Goal: Information Seeking & Learning: Compare options

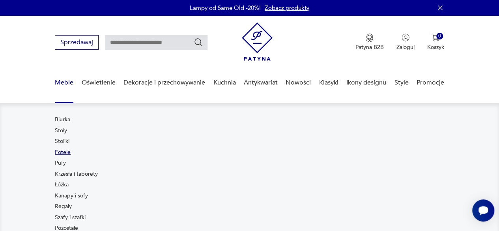
scroll to position [39, 0]
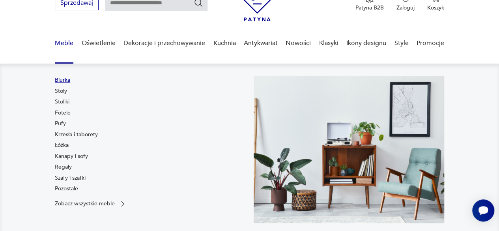
click at [66, 78] on link "Biurka" at bounding box center [62, 80] width 15 height 8
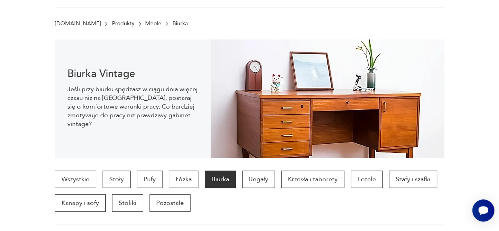
scroll to position [130, 0]
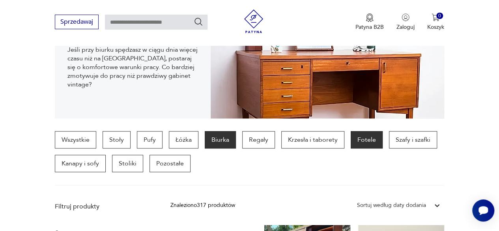
click at [361, 142] on p "Fotele" at bounding box center [367, 139] width 32 height 17
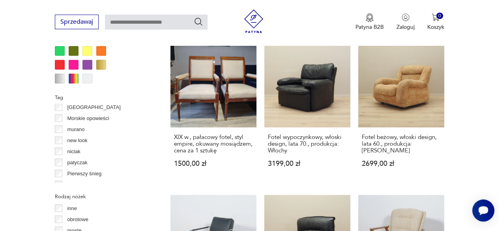
scroll to position [317, 0]
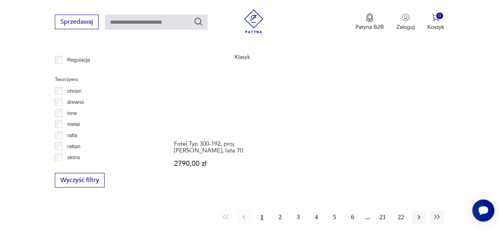
scroll to position [1156, 0]
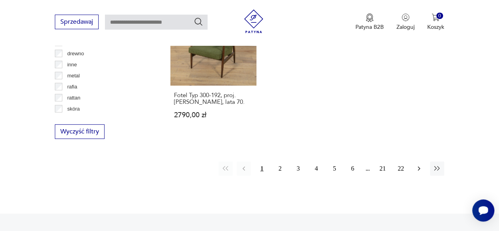
click at [420, 164] on icon "button" at bounding box center [419, 168] width 8 height 8
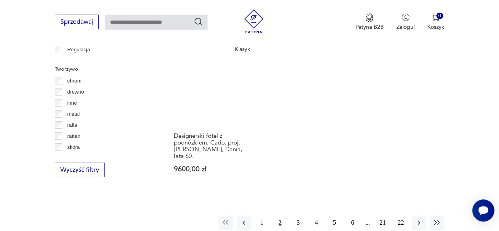
scroll to position [1156, 0]
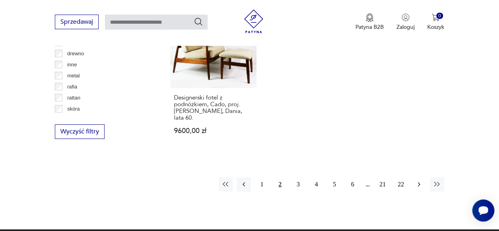
click at [418, 180] on icon "button" at bounding box center [419, 184] width 8 height 8
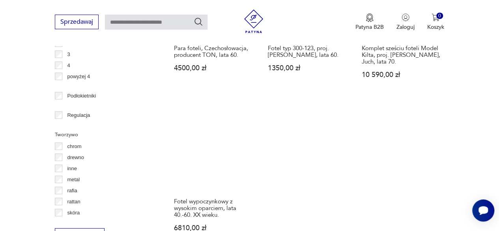
scroll to position [1156, 0]
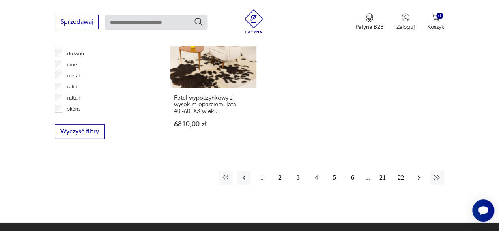
click at [415, 174] on icon "button" at bounding box center [419, 178] width 8 height 8
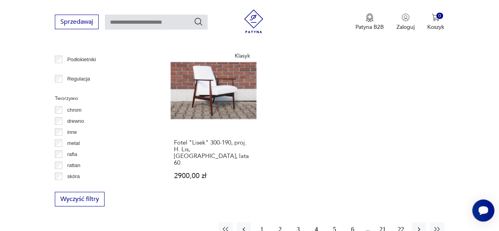
scroll to position [1116, 0]
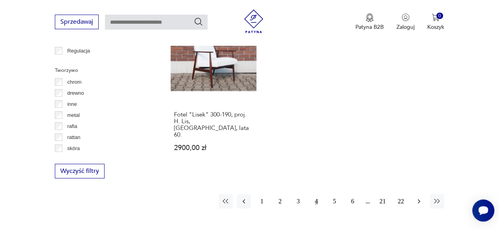
click at [416, 197] on icon "button" at bounding box center [419, 201] width 8 height 8
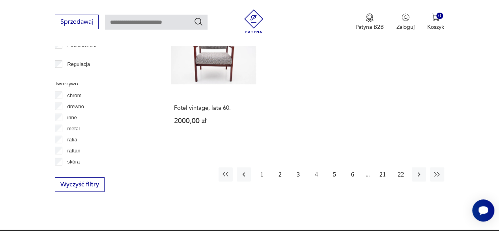
scroll to position [1116, 0]
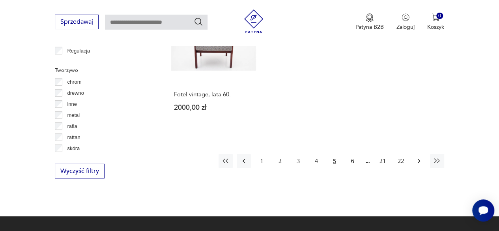
click at [419, 159] on icon "button" at bounding box center [419, 161] width 2 height 4
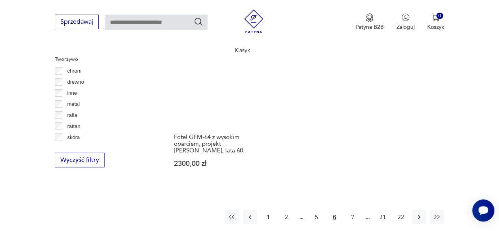
scroll to position [1156, 0]
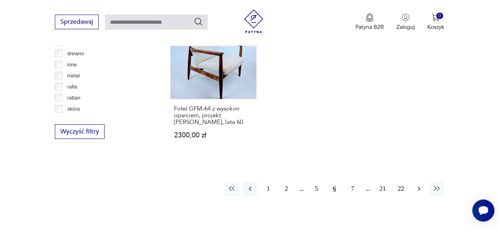
click at [418, 187] on icon "button" at bounding box center [419, 189] width 2 height 4
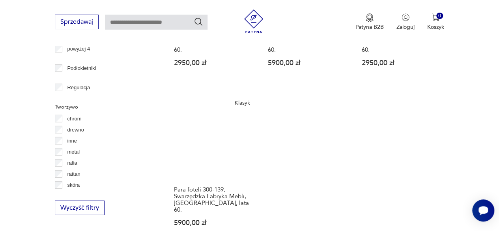
scroll to position [1195, 0]
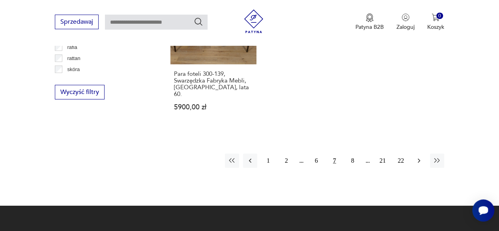
click at [423, 153] on button "button" at bounding box center [419, 160] width 14 height 14
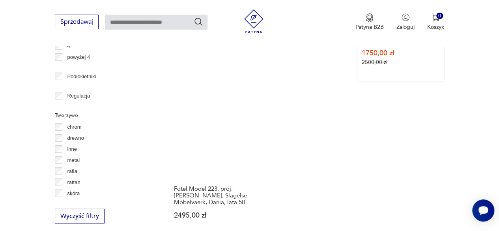
scroll to position [1116, 0]
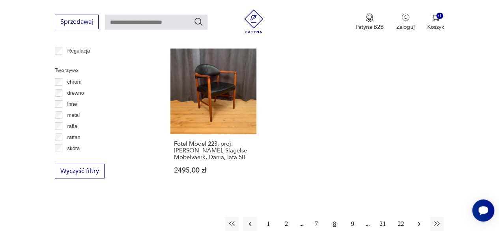
click at [417, 220] on icon "button" at bounding box center [419, 224] width 8 height 8
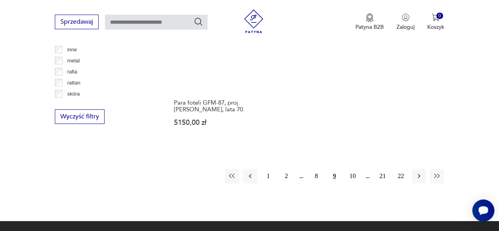
scroll to position [1195, 0]
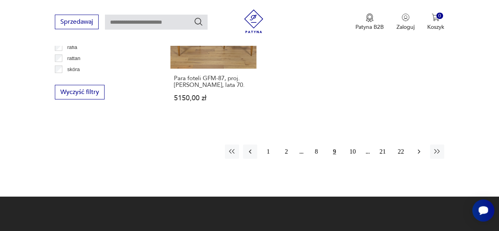
click at [418, 148] on icon "button" at bounding box center [419, 152] width 8 height 8
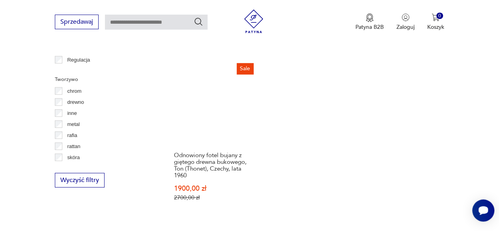
scroll to position [1156, 0]
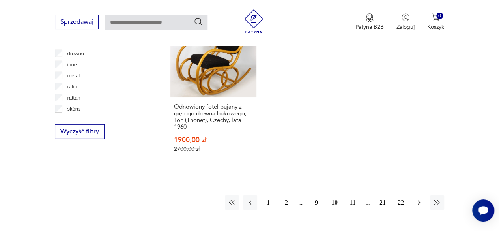
click at [420, 198] on icon "button" at bounding box center [419, 202] width 8 height 8
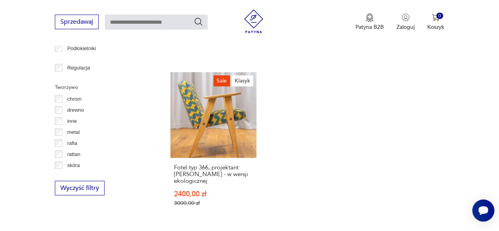
scroll to position [1156, 0]
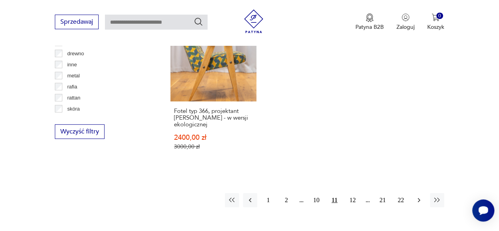
click at [419, 196] on icon "button" at bounding box center [419, 200] width 8 height 8
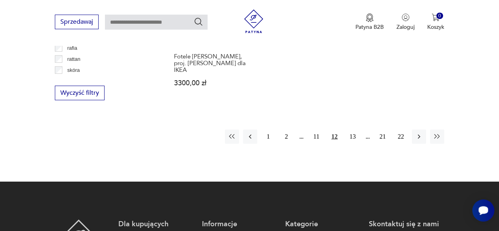
scroll to position [1195, 0]
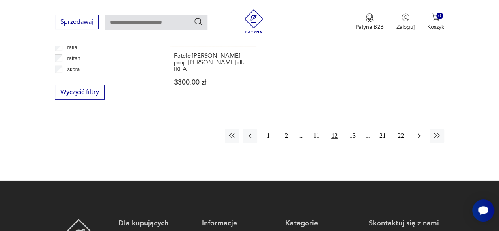
click at [419, 134] on icon "button" at bounding box center [419, 136] width 2 height 4
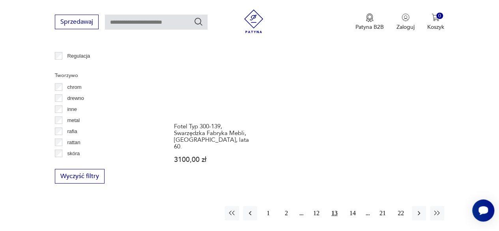
scroll to position [1116, 0]
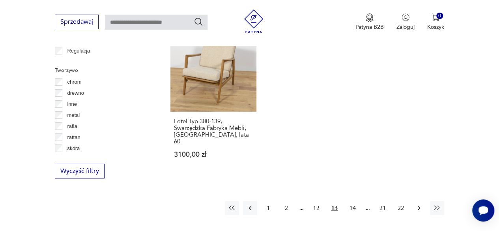
click at [418, 204] on icon "button" at bounding box center [419, 208] width 8 height 8
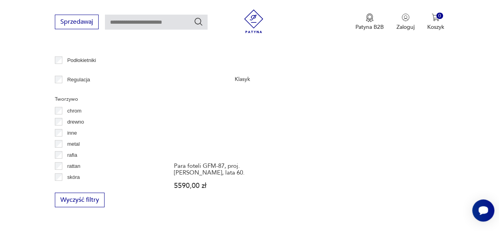
scroll to position [1156, 0]
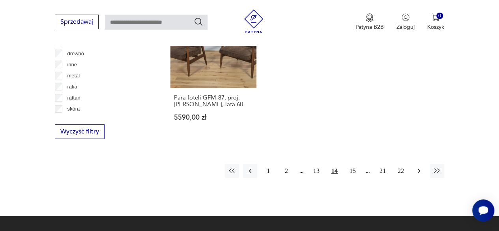
click at [421, 167] on icon "button" at bounding box center [419, 171] width 8 height 8
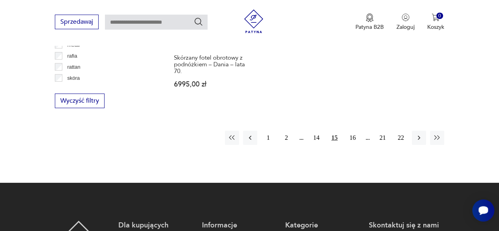
scroll to position [1195, 0]
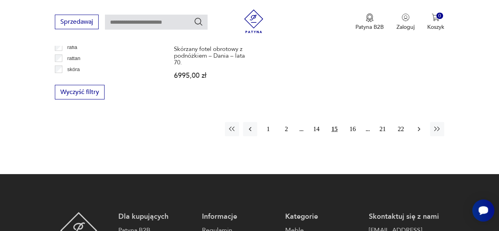
click at [418, 125] on icon "button" at bounding box center [419, 129] width 8 height 8
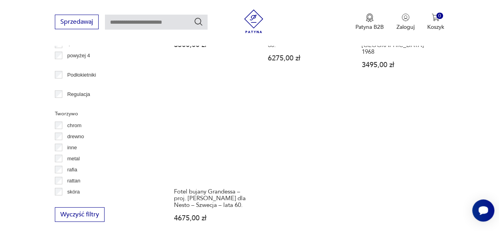
scroll to position [1156, 0]
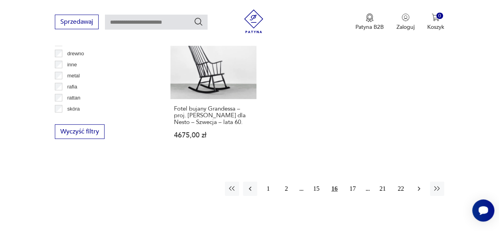
click at [417, 185] on icon "button" at bounding box center [419, 189] width 8 height 8
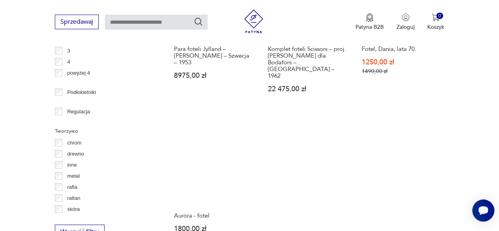
scroll to position [1116, 0]
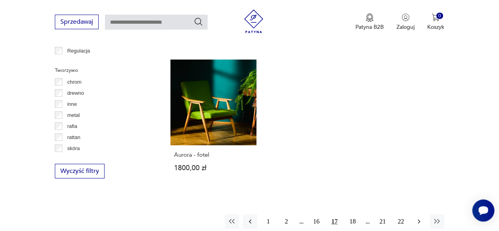
click at [417, 217] on icon "button" at bounding box center [419, 221] width 8 height 8
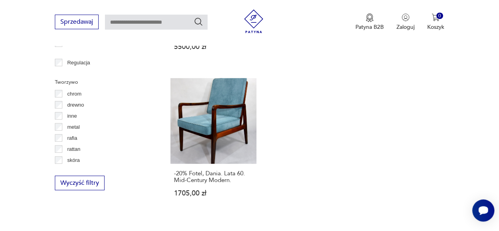
scroll to position [1116, 0]
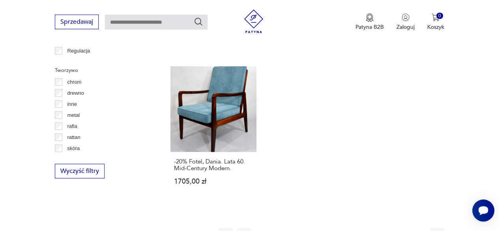
click at [417, 230] on icon "button" at bounding box center [419, 235] width 8 height 8
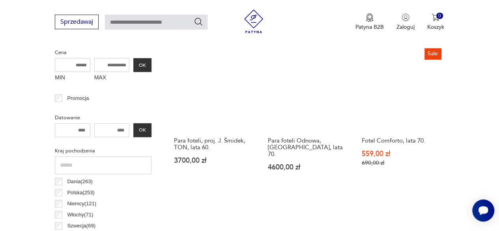
scroll to position [170, 0]
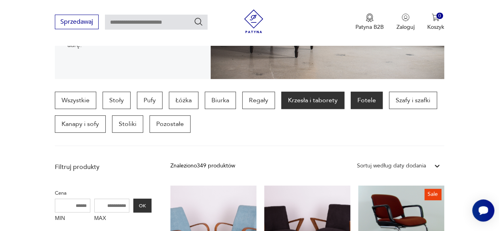
click at [320, 97] on p "Krzesła i taborety" at bounding box center [312, 99] width 63 height 17
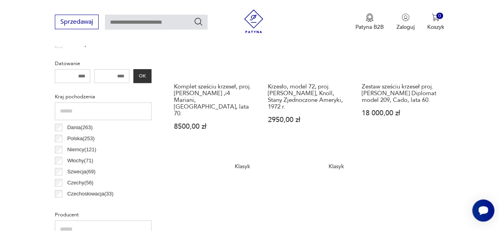
scroll to position [367, 0]
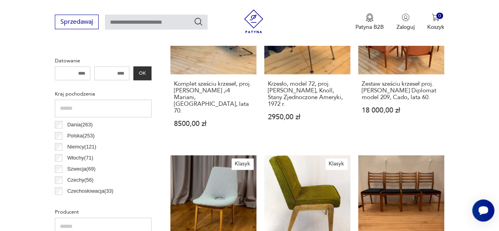
click at [108, 72] on input "number" at bounding box center [111, 73] width 35 height 14
click at [144, 76] on div "**** OK" at bounding box center [103, 73] width 97 height 14
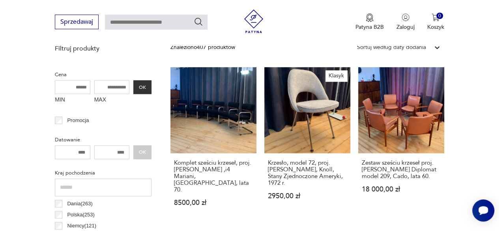
scroll to position [248, 0]
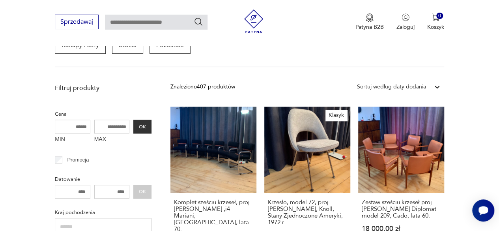
click at [125, 191] on input "****" at bounding box center [111, 192] width 35 height 14
type input "*"
click at [116, 123] on input "MAX" at bounding box center [111, 127] width 35 height 14
type input "****"
click at [147, 127] on button "OK" at bounding box center [142, 127] width 18 height 14
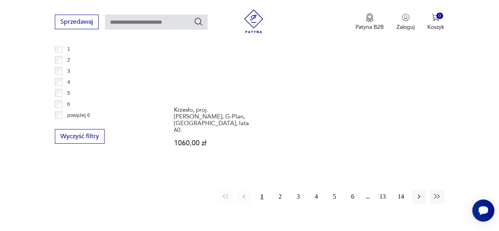
scroll to position [1180, 0]
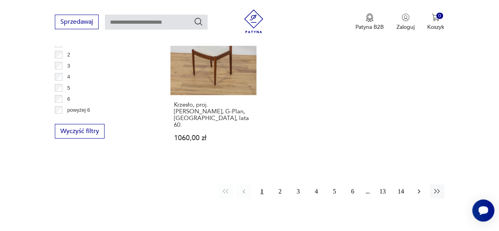
click at [416, 187] on icon "button" at bounding box center [419, 191] width 8 height 8
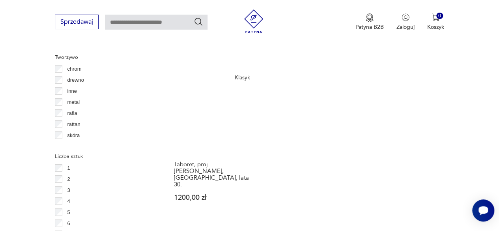
scroll to position [1116, 0]
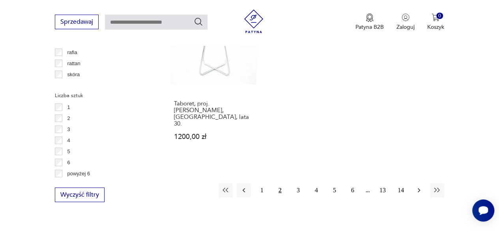
click at [420, 186] on icon "button" at bounding box center [419, 190] width 8 height 8
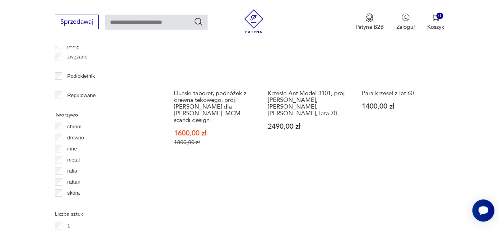
scroll to position [1116, 0]
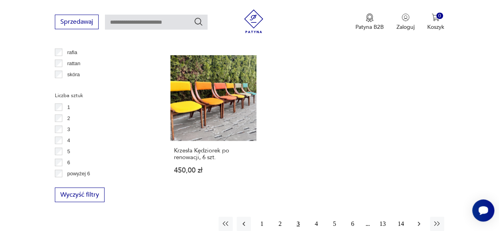
click at [416, 220] on icon "button" at bounding box center [419, 224] width 8 height 8
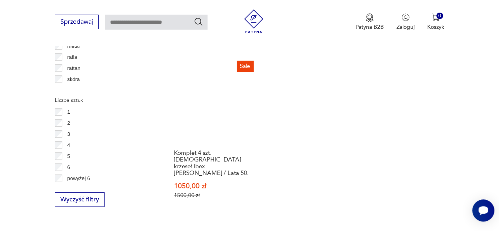
scroll to position [1156, 0]
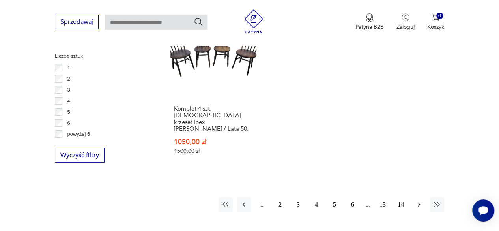
click at [421, 200] on icon "button" at bounding box center [419, 204] width 8 height 8
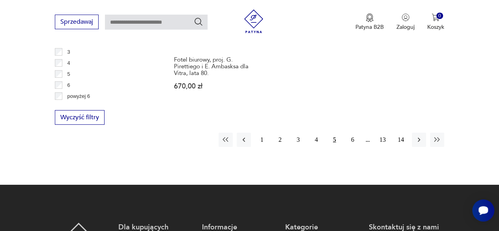
scroll to position [1195, 0]
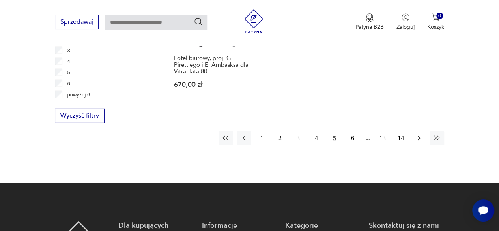
click at [423, 131] on button "button" at bounding box center [419, 138] width 14 height 14
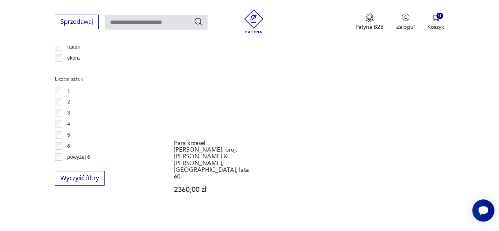
scroll to position [1195, 0]
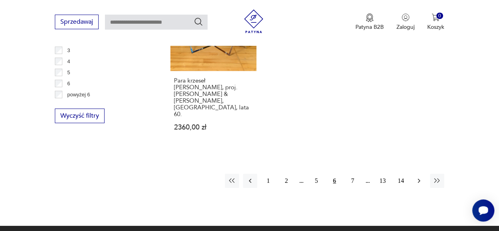
click at [421, 177] on icon "button" at bounding box center [419, 181] width 8 height 8
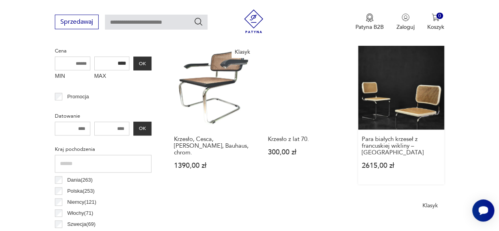
scroll to position [288, 0]
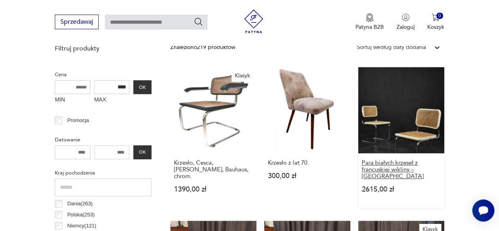
drag, startPoint x: 213, startPoint y: 104, endPoint x: 373, endPoint y: 165, distance: 171.9
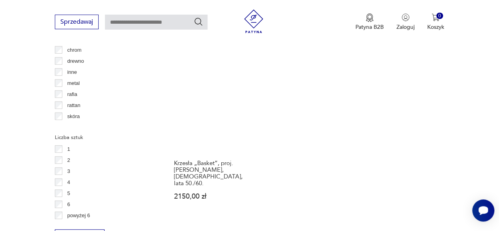
scroll to position [1156, 0]
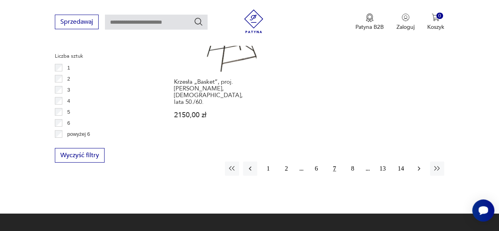
click at [419, 164] on icon "button" at bounding box center [419, 168] width 8 height 8
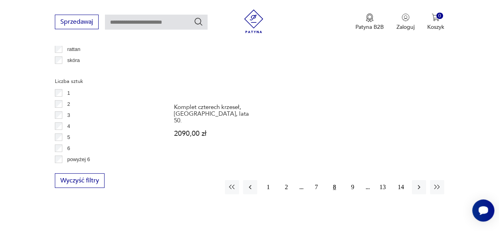
scroll to position [1156, 0]
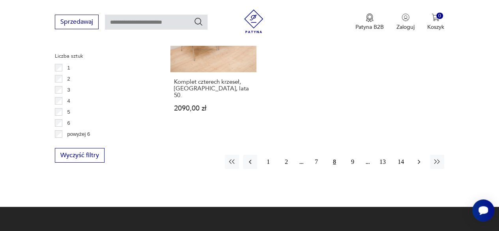
click at [420, 158] on icon "button" at bounding box center [419, 162] width 8 height 8
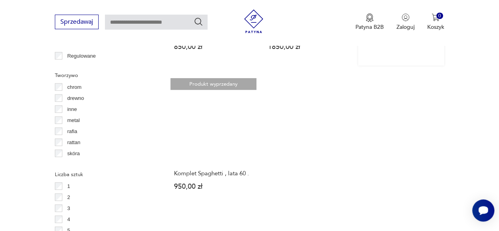
scroll to position [1116, 0]
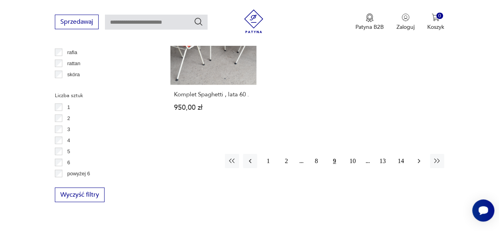
click at [418, 157] on icon "button" at bounding box center [419, 161] width 8 height 8
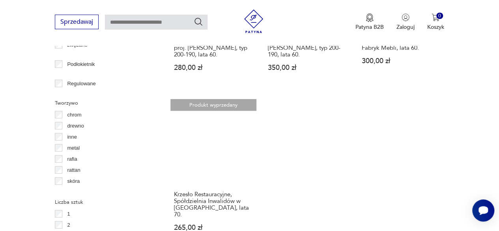
scroll to position [1116, 0]
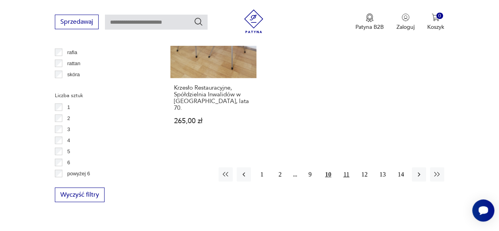
click at [348, 167] on button "11" at bounding box center [346, 174] width 14 height 14
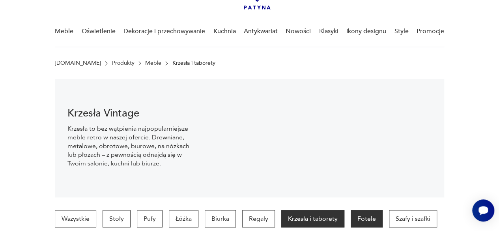
scroll to position [170, 0]
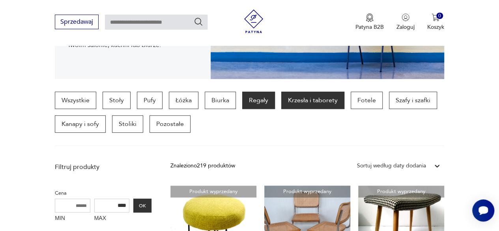
click at [245, 97] on p "Regały" at bounding box center [258, 99] width 33 height 17
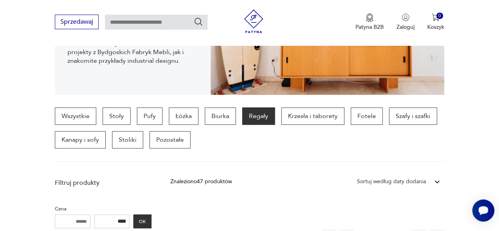
scroll to position [209, 0]
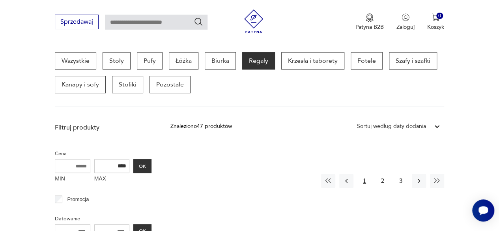
click at [365, 182] on button "1" at bounding box center [364, 181] width 14 height 14
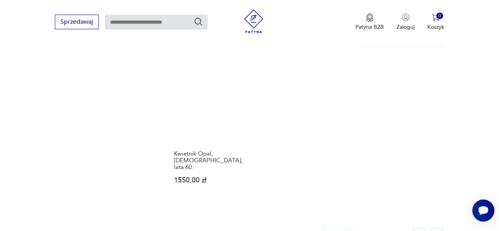
scroll to position [1156, 0]
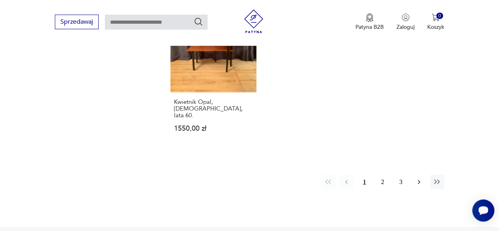
click at [416, 178] on icon "button" at bounding box center [419, 182] width 8 height 8
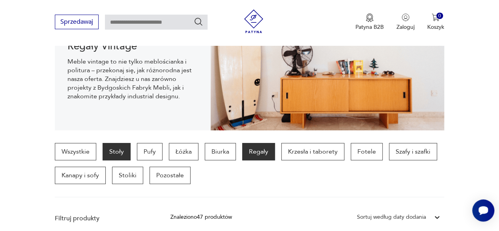
scroll to position [39, 0]
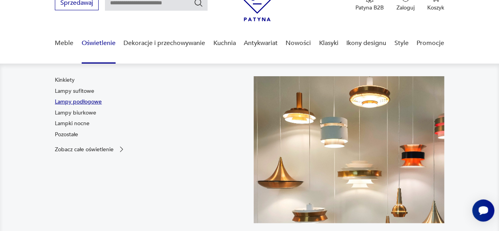
click at [79, 101] on link "Lampy podłogowe" at bounding box center [78, 102] width 47 height 8
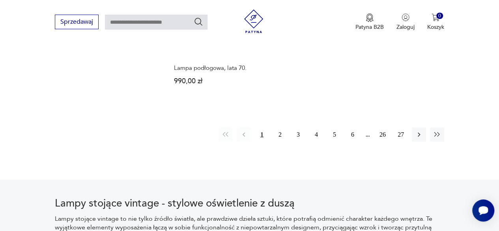
scroll to position [1156, 0]
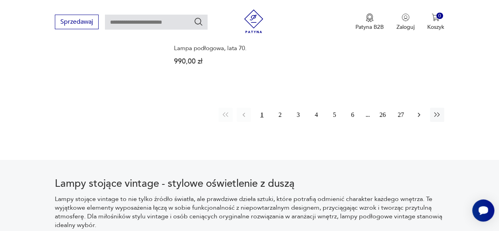
click at [418, 116] on icon "button" at bounding box center [419, 115] width 2 height 4
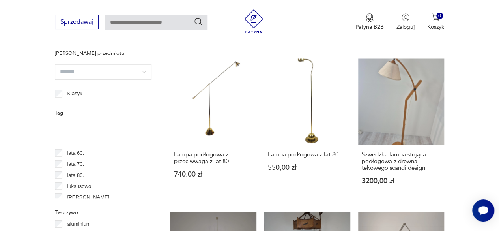
scroll to position [268, 0]
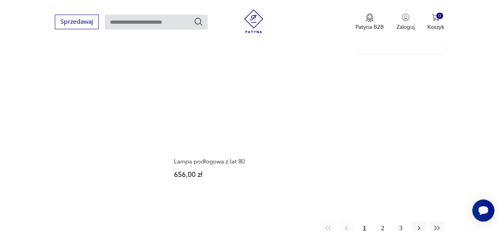
scroll to position [1140, 0]
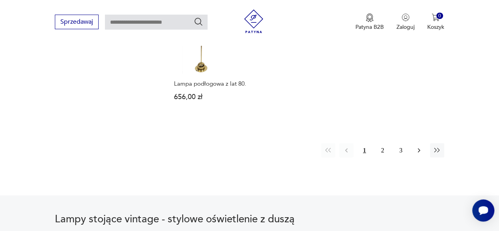
click at [420, 146] on icon "button" at bounding box center [419, 150] width 8 height 8
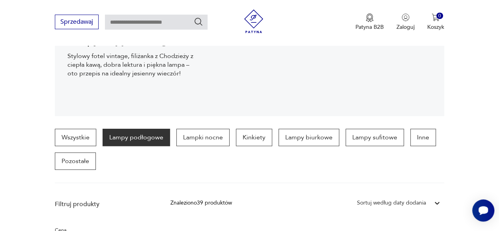
scroll to position [130, 0]
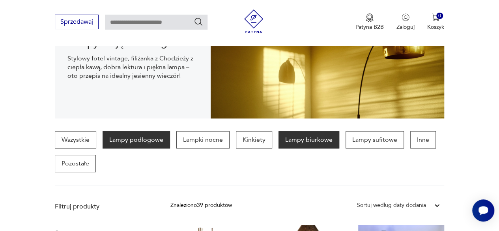
click at [311, 138] on p "Lampy biurkowe" at bounding box center [308, 139] width 61 height 17
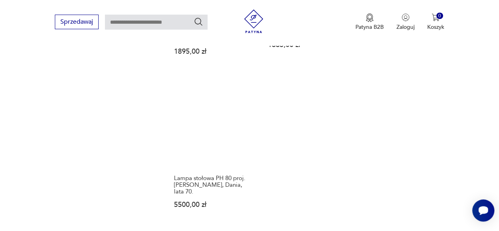
scroll to position [1077, 0]
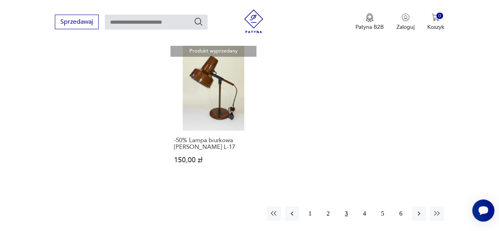
scroll to position [1195, 0]
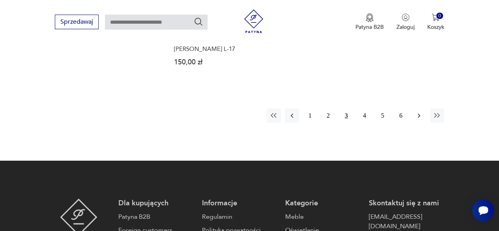
click at [415, 112] on icon "button" at bounding box center [419, 116] width 8 height 8
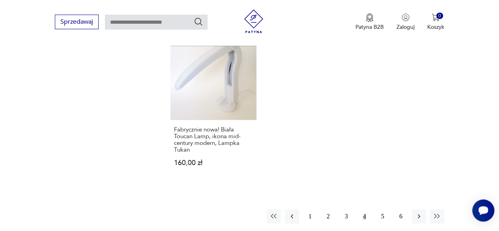
scroll to position [1116, 0]
click at [420, 211] on icon "button" at bounding box center [419, 215] width 8 height 8
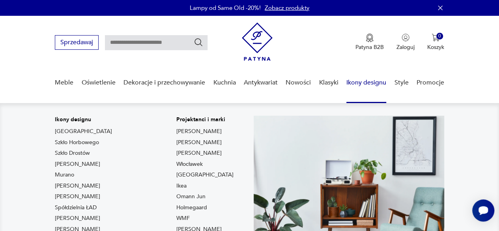
click at [365, 84] on link "Ikony designu" at bounding box center [366, 82] width 40 height 30
click at [357, 79] on link "Ikony designu" at bounding box center [366, 82] width 40 height 30
click at [372, 84] on link "Ikony designu" at bounding box center [366, 82] width 40 height 30
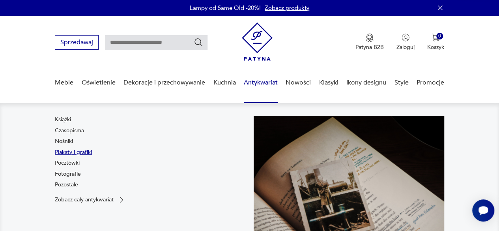
click at [64, 154] on link "Plakaty i grafiki" at bounding box center [73, 152] width 37 height 8
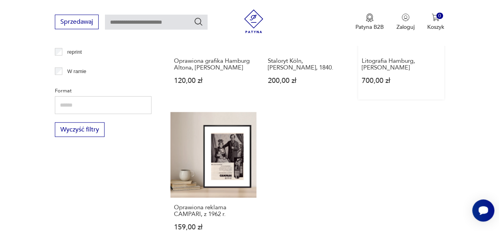
scroll to position [1077, 0]
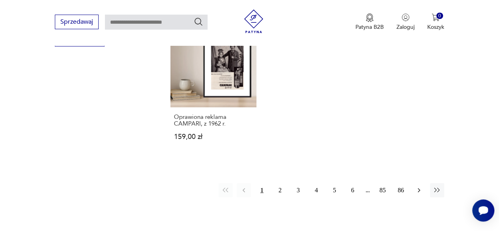
click at [416, 186] on icon "button" at bounding box center [419, 190] width 8 height 8
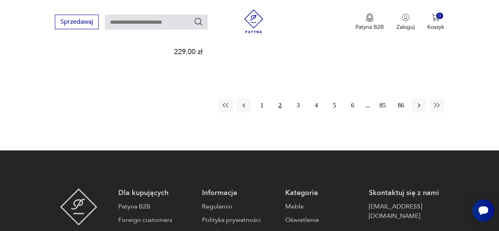
scroll to position [1211, 0]
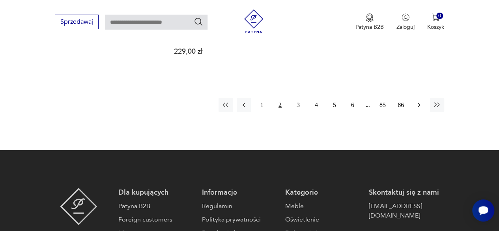
click at [414, 98] on button "button" at bounding box center [419, 105] width 14 height 14
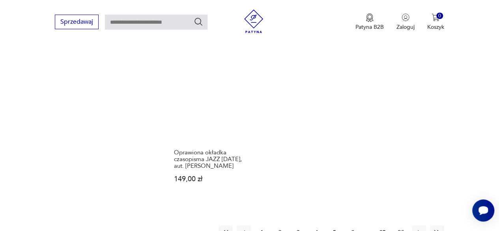
scroll to position [1172, 0]
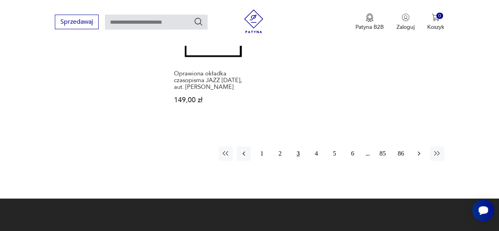
click at [418, 149] on icon "button" at bounding box center [419, 153] width 8 height 8
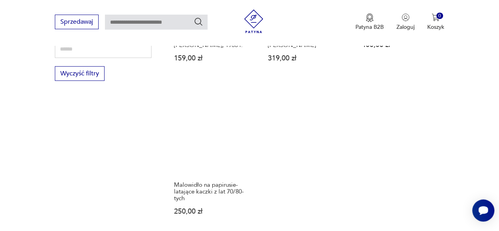
scroll to position [1132, 0]
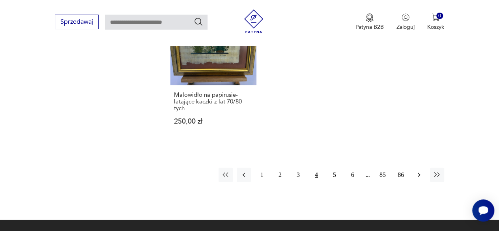
click at [421, 175] on icon "button" at bounding box center [419, 175] width 8 height 8
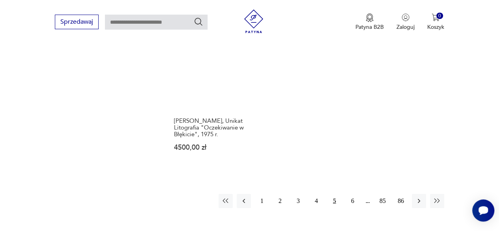
scroll to position [1172, 0]
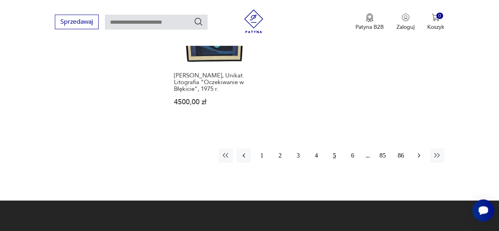
click at [416, 151] on icon "button" at bounding box center [419, 155] width 8 height 8
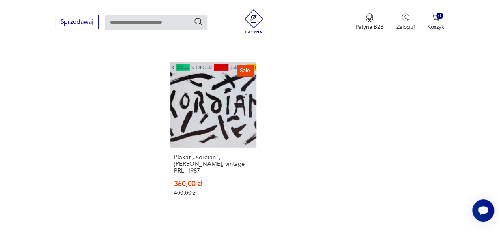
scroll to position [1172, 0]
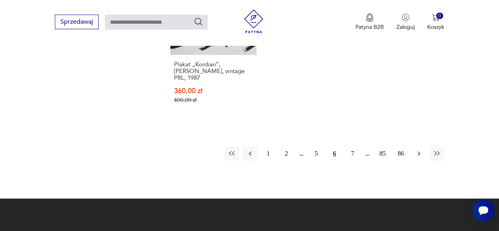
click at [414, 157] on button "button" at bounding box center [419, 153] width 14 height 14
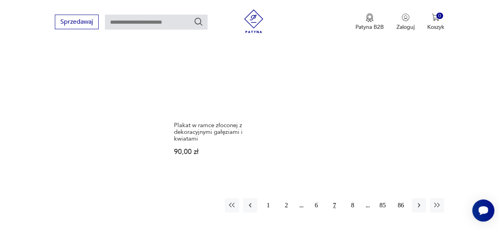
scroll to position [1172, 0]
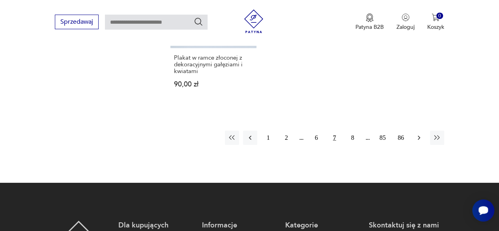
click at [414, 141] on button "button" at bounding box center [419, 138] width 14 height 14
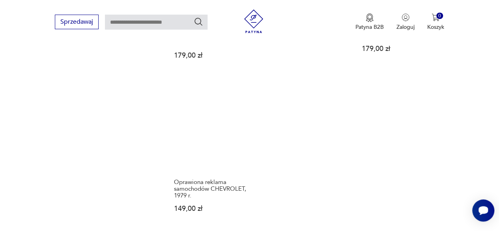
scroll to position [1132, 0]
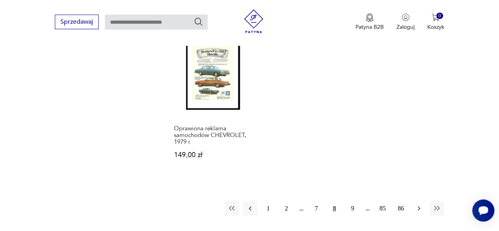
click at [421, 204] on icon "button" at bounding box center [419, 208] width 8 height 8
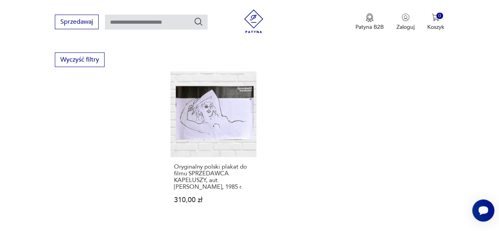
scroll to position [1014, 0]
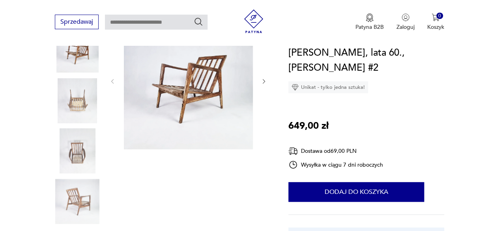
click at [72, 104] on img at bounding box center [77, 100] width 45 height 45
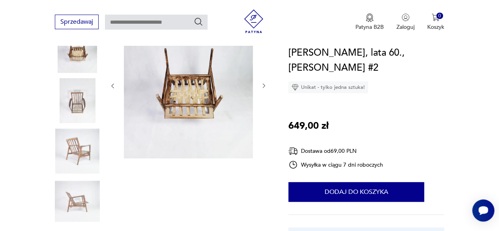
click at [77, 112] on img at bounding box center [77, 100] width 45 height 45
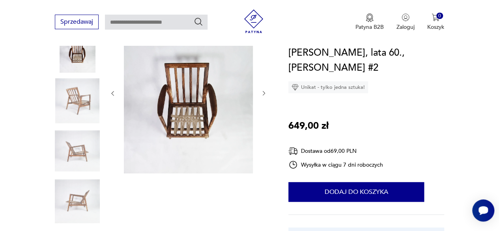
click at [84, 155] on img at bounding box center [77, 150] width 45 height 45
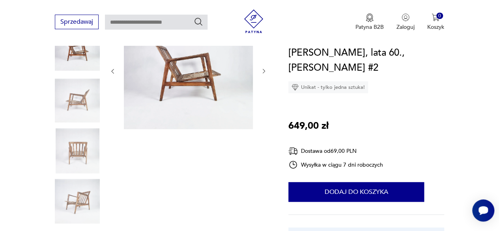
click at [76, 210] on img at bounding box center [77, 201] width 45 height 45
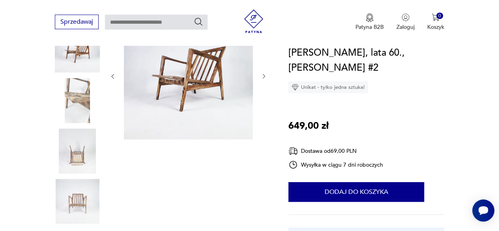
click at [261, 76] on icon "button" at bounding box center [264, 76] width 6 height 6
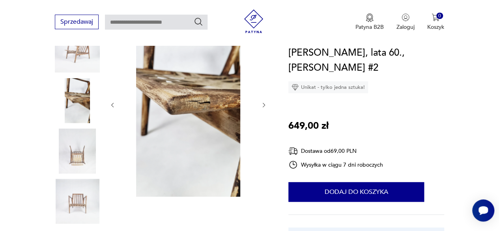
click at [261, 76] on div at bounding box center [188, 105] width 158 height 186
click at [266, 105] on icon "button" at bounding box center [264, 105] width 6 height 6
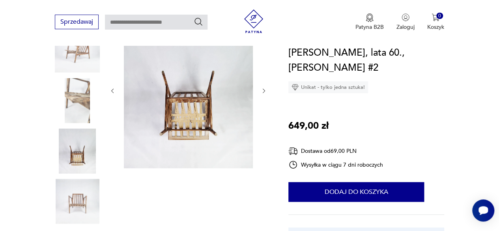
click at [262, 92] on icon "button" at bounding box center [264, 91] width 6 height 6
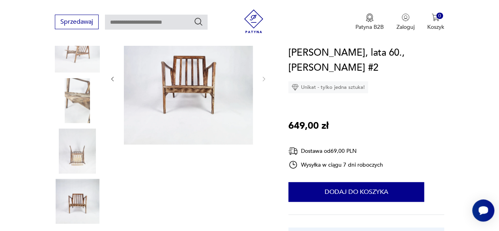
click at [207, 95] on img at bounding box center [188, 78] width 129 height 133
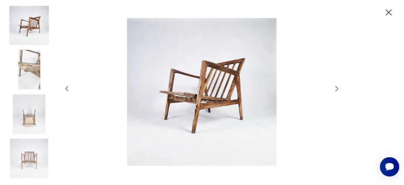
scroll to position [118, 0]
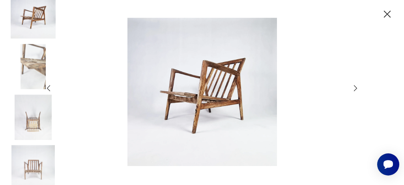
click at [41, 164] on img at bounding box center [33, 167] width 45 height 45
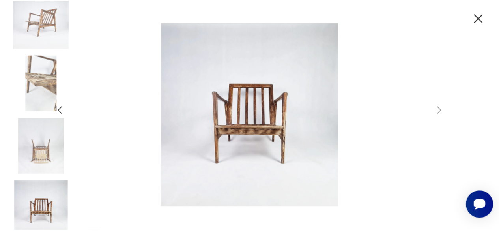
scroll to position [0, 0]
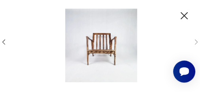
click at [103, 56] on img at bounding box center [101, 46] width 174 height 74
click at [184, 16] on img at bounding box center [101, 46] width 174 height 74
click at [187, 17] on img at bounding box center [101, 46] width 174 height 74
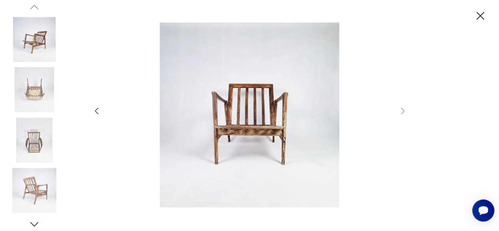
click at [403, 117] on div at bounding box center [250, 115] width 316 height 186
click at [403, 116] on div at bounding box center [250, 115] width 316 height 186
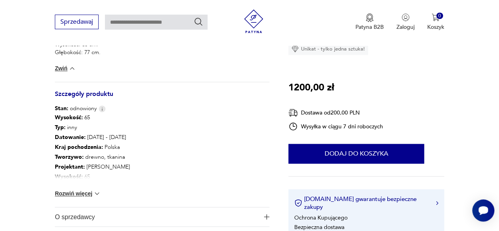
scroll to position [513, 0]
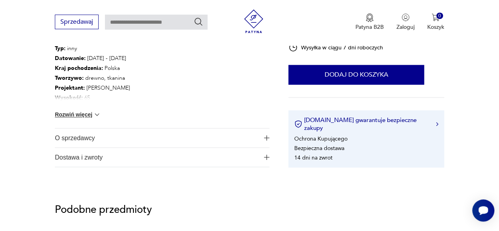
click at [93, 116] on img at bounding box center [97, 114] width 8 height 8
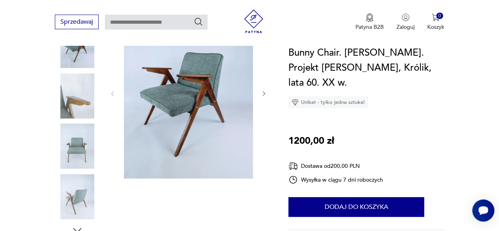
scroll to position [79, 0]
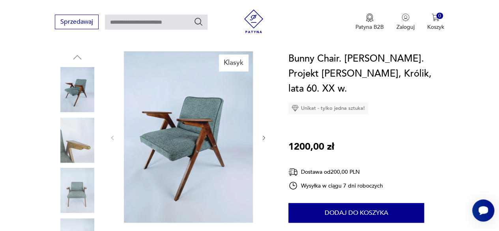
click at [263, 135] on icon "button" at bounding box center [264, 137] width 2 height 4
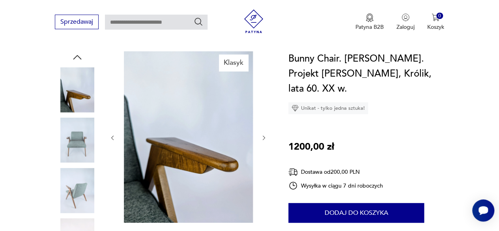
click at [262, 135] on icon "button" at bounding box center [264, 137] width 6 height 6
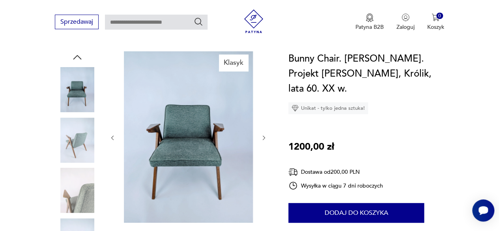
click at [262, 135] on icon "button" at bounding box center [264, 137] width 6 height 6
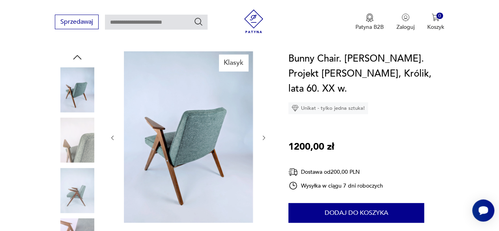
click at [263, 135] on icon "button" at bounding box center [264, 137] width 6 height 6
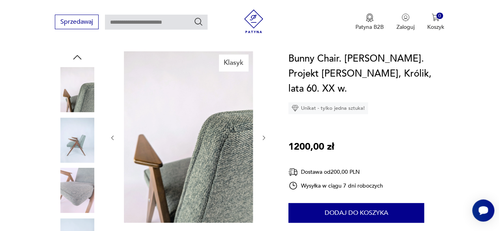
click at [263, 135] on icon "button" at bounding box center [264, 137] width 2 height 4
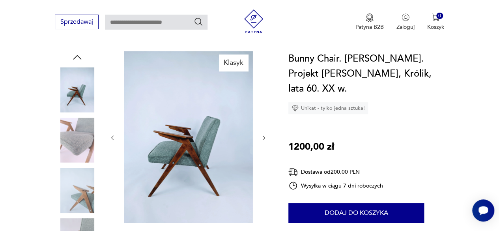
click at [263, 135] on icon "button" at bounding box center [264, 137] width 2 height 4
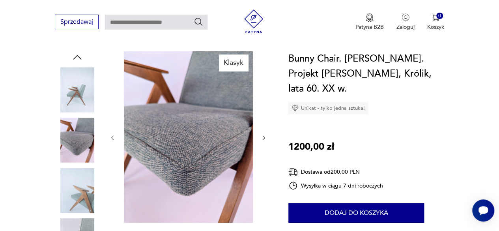
click at [263, 135] on icon "button" at bounding box center [264, 137] width 2 height 4
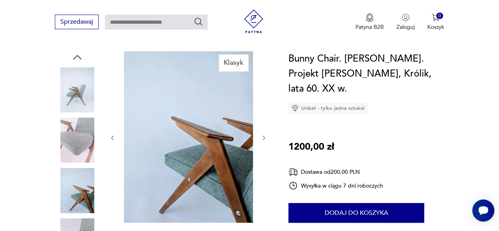
click at [263, 135] on icon "button" at bounding box center [264, 137] width 2 height 4
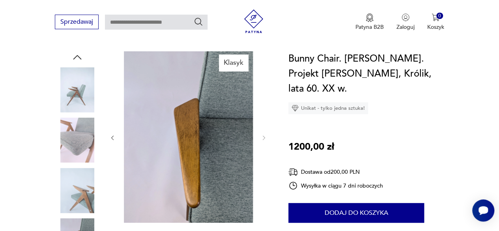
click at [113, 135] on icon "button" at bounding box center [112, 137] width 6 height 6
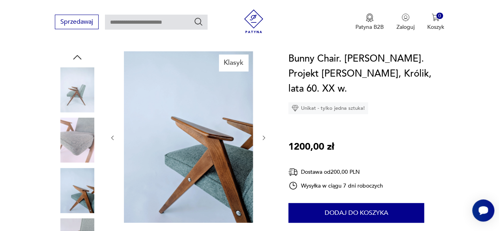
click at [113, 135] on icon "button" at bounding box center [112, 137] width 6 height 6
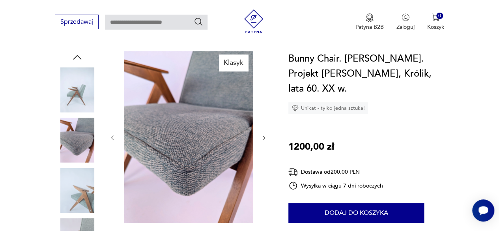
click at [113, 135] on icon "button" at bounding box center [112, 137] width 6 height 6
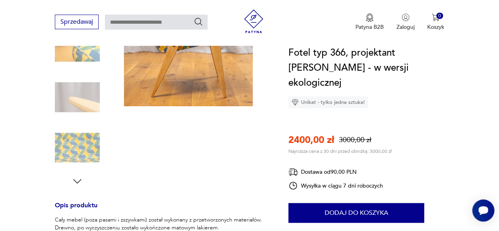
scroll to position [118, 0]
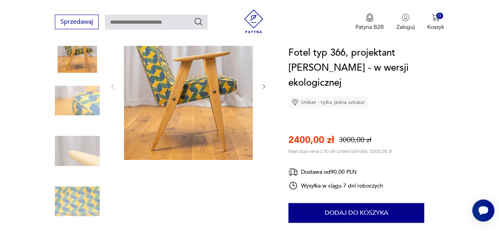
click at [263, 86] on icon "button" at bounding box center [264, 86] width 6 height 6
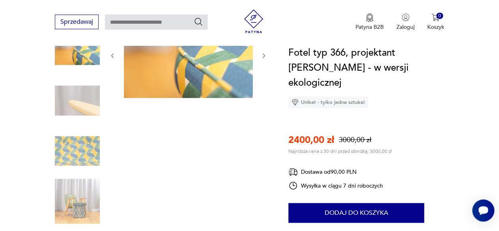
click at [263, 57] on icon "button" at bounding box center [264, 55] width 6 height 6
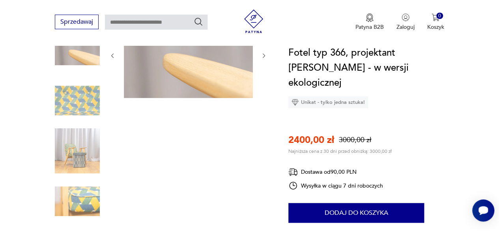
click at [262, 57] on icon "button" at bounding box center [264, 55] width 6 height 6
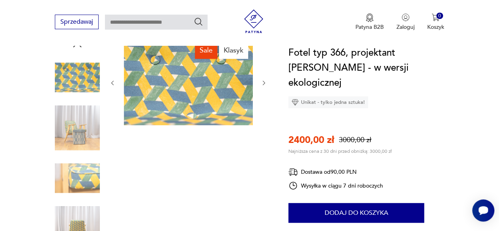
scroll to position [79, 0]
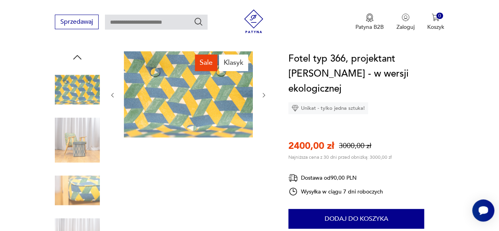
click at [263, 92] on icon "button" at bounding box center [264, 95] width 6 height 6
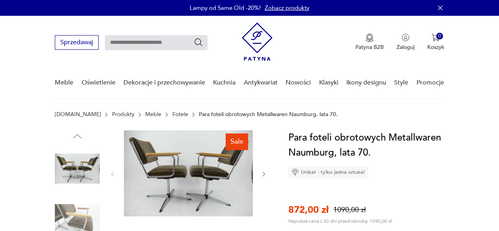
drag, startPoint x: 0, startPoint y: 0, endPoint x: 263, endPoint y: 173, distance: 314.9
click at [263, 173] on icon "button" at bounding box center [264, 174] width 6 height 6
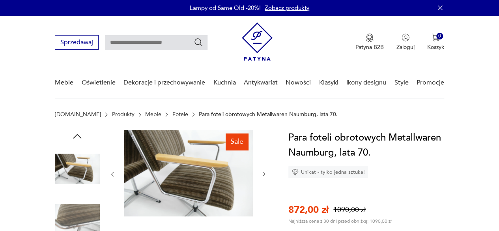
click at [263, 173] on icon "button" at bounding box center [264, 174] width 6 height 6
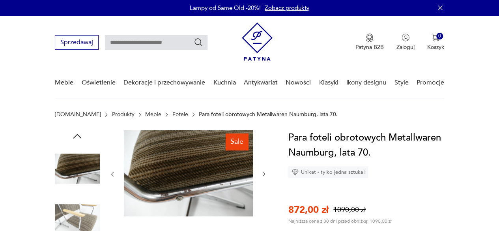
click at [263, 173] on icon "button" at bounding box center [264, 174] width 6 height 6
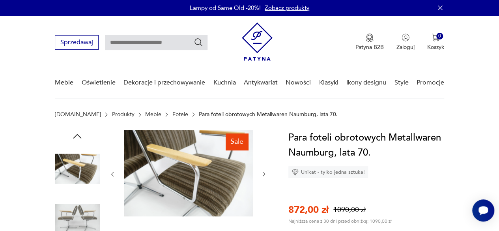
click at [263, 173] on icon "button" at bounding box center [264, 174] width 6 height 6
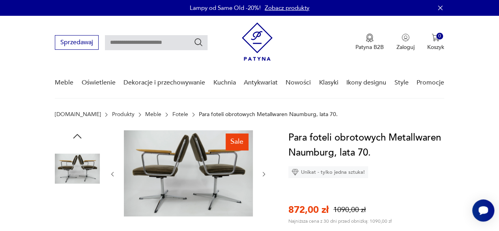
click at [263, 173] on icon "button" at bounding box center [264, 174] width 6 height 6
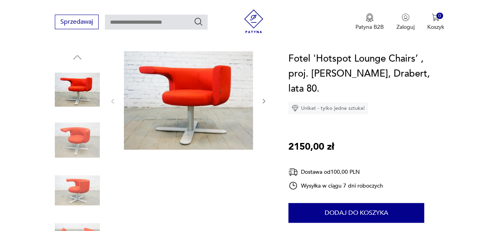
click at [264, 97] on button "button" at bounding box center [264, 101] width 6 height 8
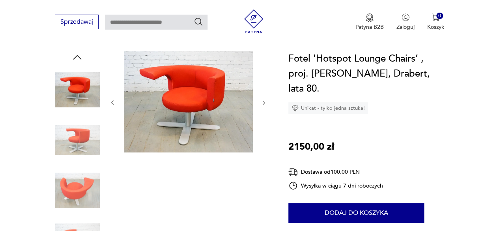
click at [264, 97] on div at bounding box center [188, 102] width 158 height 103
click at [265, 102] on icon "button" at bounding box center [264, 102] width 6 height 6
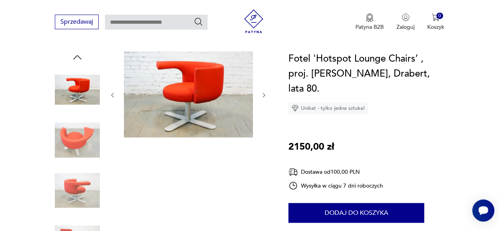
click at [265, 102] on div at bounding box center [188, 95] width 158 height 88
click at [263, 100] on div at bounding box center [188, 95] width 158 height 88
click at [263, 96] on icon "button" at bounding box center [264, 95] width 6 height 6
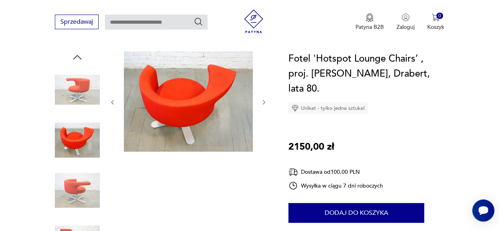
click at [263, 96] on div at bounding box center [188, 102] width 158 height 102
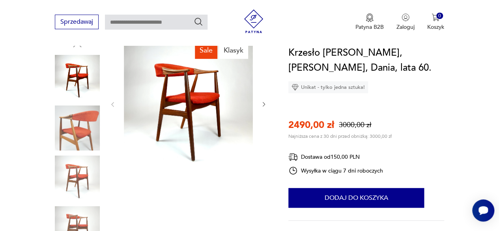
scroll to position [79, 0]
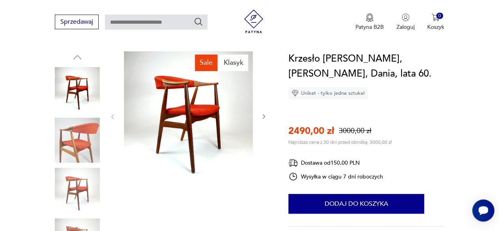
click at [265, 113] on button "button" at bounding box center [264, 117] width 6 height 8
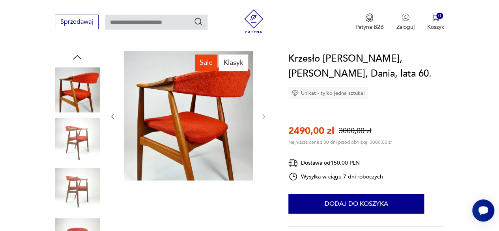
click at [265, 113] on button "button" at bounding box center [264, 117] width 6 height 8
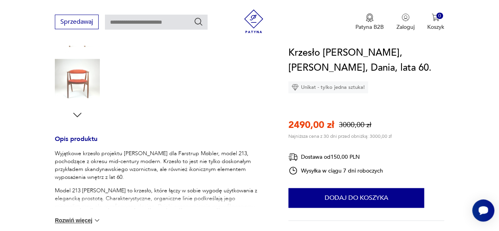
scroll to position [276, 0]
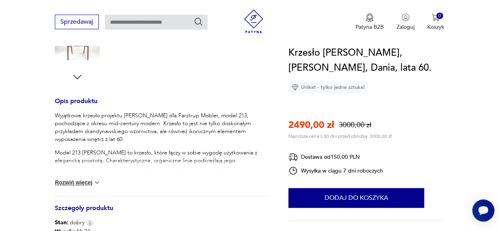
click at [72, 185] on button "Rozwiń więcej" at bounding box center [78, 182] width 46 height 8
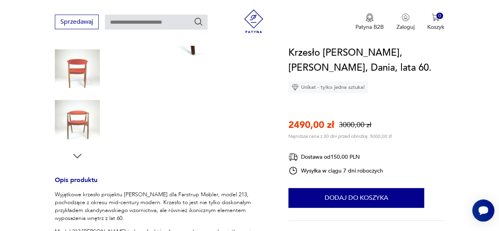
scroll to position [79, 0]
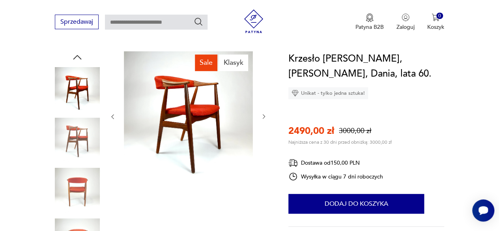
click at [82, 179] on img at bounding box center [77, 190] width 45 height 45
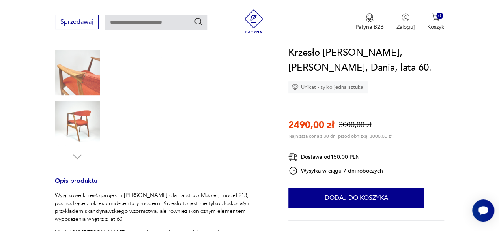
scroll to position [197, 0]
click at [82, 87] on img at bounding box center [77, 71] width 45 height 45
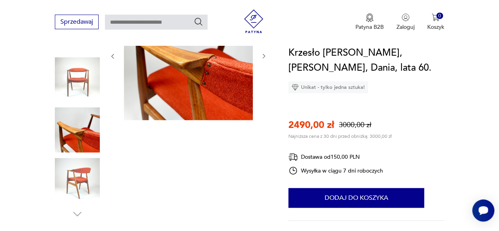
scroll to position [79, 0]
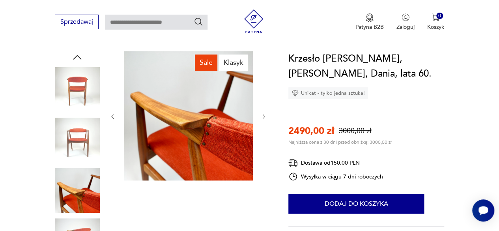
click at [262, 114] on icon "button" at bounding box center [264, 116] width 6 height 6
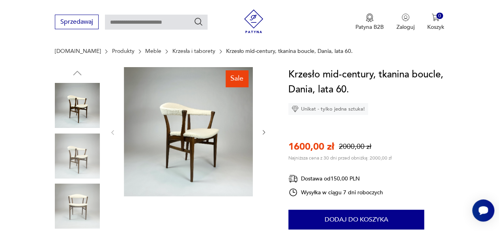
scroll to position [79, 0]
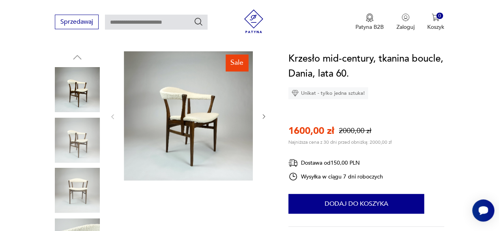
click at [263, 117] on icon "button" at bounding box center [264, 116] width 2 height 4
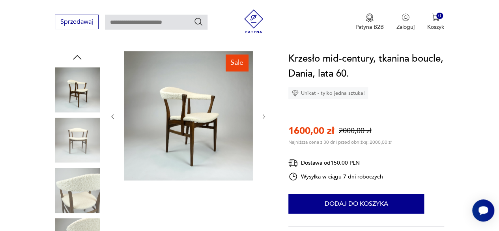
click at [263, 117] on icon "button" at bounding box center [264, 116] width 2 height 4
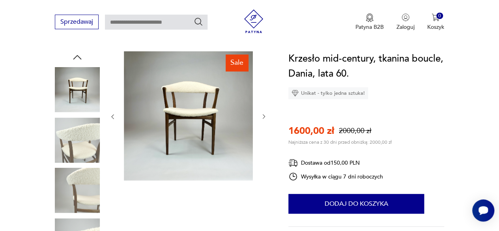
click at [263, 117] on icon "button" at bounding box center [264, 116] width 2 height 4
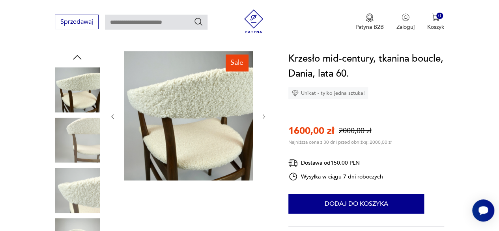
click at [263, 117] on icon "button" at bounding box center [264, 116] width 2 height 4
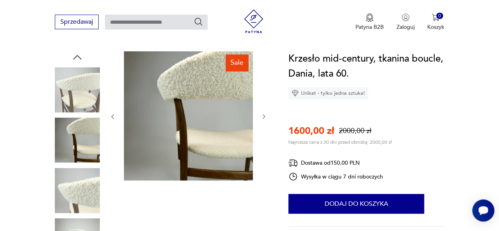
click at [263, 117] on icon "button" at bounding box center [264, 116] width 2 height 4
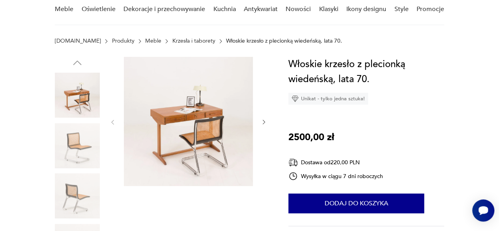
scroll to position [79, 0]
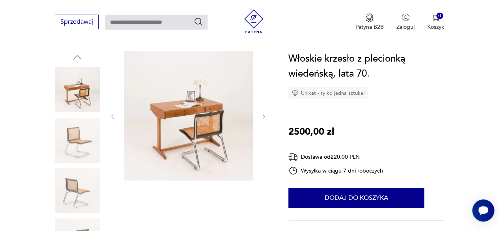
click at [263, 116] on icon "button" at bounding box center [264, 116] width 6 height 6
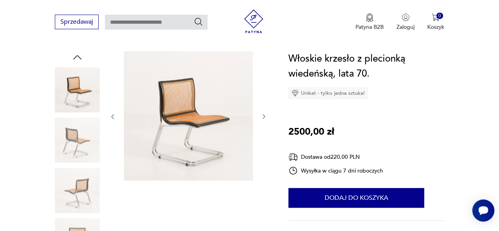
click at [262, 116] on icon "button" at bounding box center [264, 116] width 6 height 6
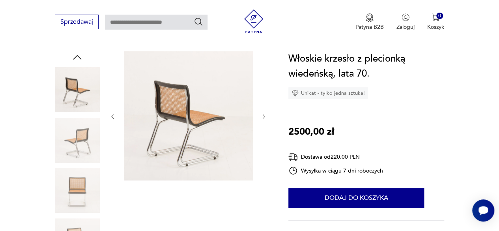
click at [262, 116] on icon "button" at bounding box center [264, 116] width 6 height 6
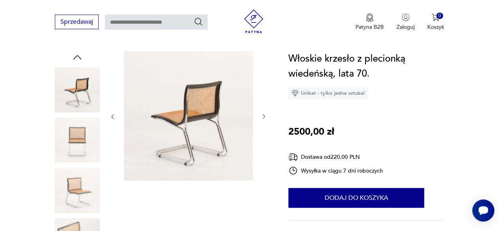
click at [262, 116] on icon "button" at bounding box center [264, 116] width 6 height 6
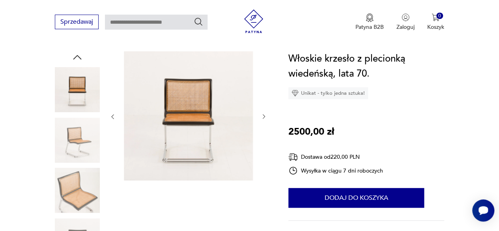
click at [262, 116] on icon "button" at bounding box center [264, 116] width 6 height 6
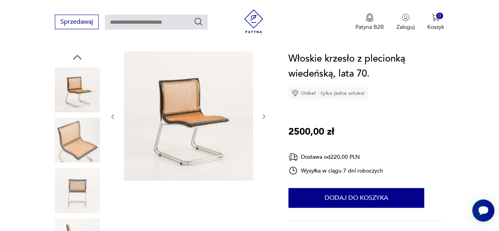
click at [262, 116] on icon "button" at bounding box center [264, 116] width 6 height 6
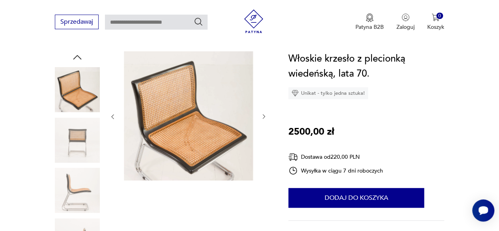
click at [262, 116] on icon "button" at bounding box center [264, 116] width 6 height 6
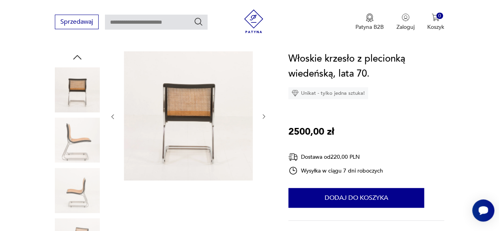
click at [262, 115] on icon "button" at bounding box center [264, 116] width 6 height 6
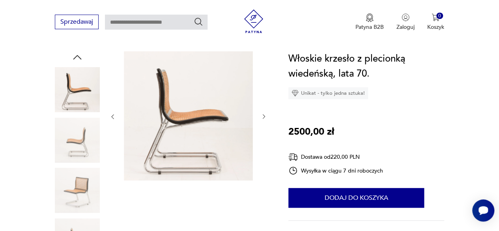
click at [262, 115] on icon "button" at bounding box center [264, 116] width 6 height 6
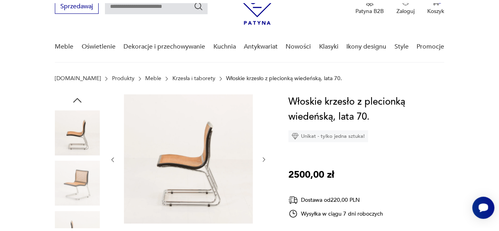
scroll to position [0, 0]
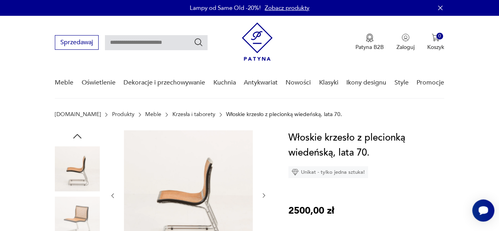
click at [261, 197] on icon "button" at bounding box center [264, 195] width 6 height 6
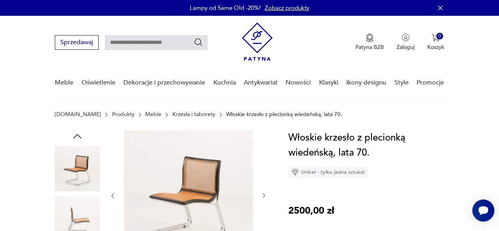
click at [262, 197] on icon "button" at bounding box center [264, 195] width 6 height 6
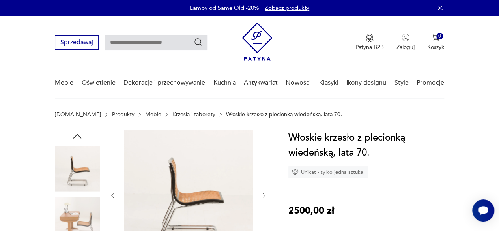
click at [262, 197] on icon "button" at bounding box center [264, 195] width 6 height 6
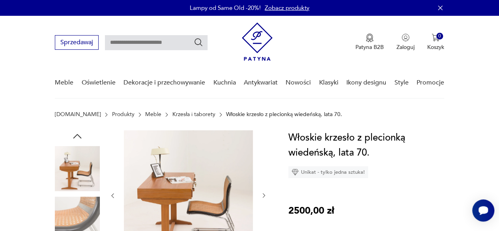
click at [262, 197] on icon "button" at bounding box center [264, 195] width 6 height 6
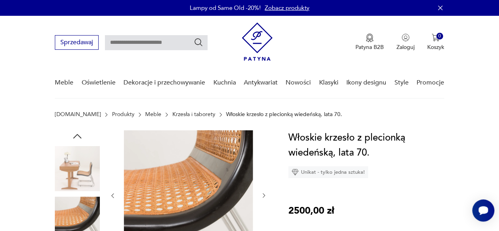
click at [262, 193] on icon "button" at bounding box center [264, 195] width 6 height 6
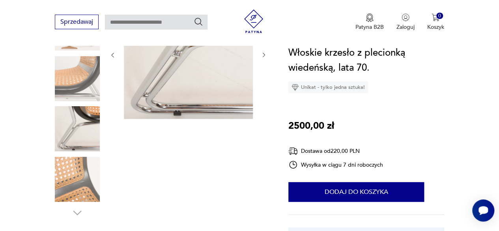
scroll to position [158, 0]
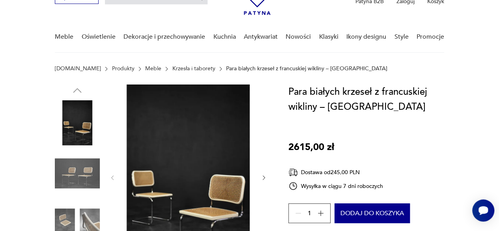
scroll to position [118, 0]
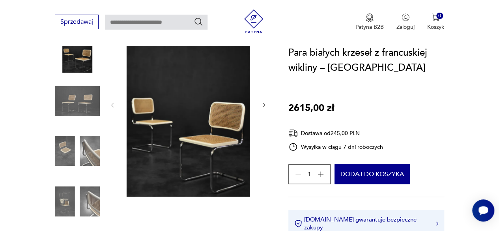
click at [264, 105] on icon "button" at bounding box center [264, 105] width 2 height 4
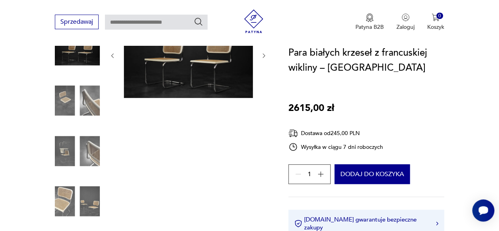
click at [264, 105] on div at bounding box center [188, 126] width 158 height 229
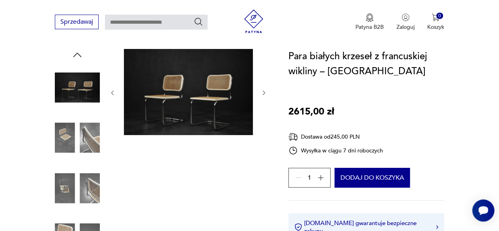
scroll to position [39, 0]
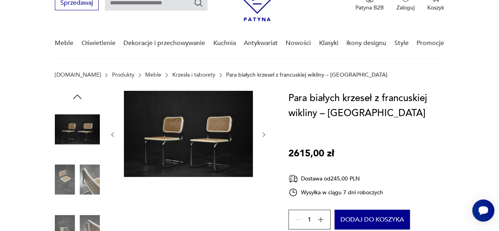
click at [93, 181] on img at bounding box center [77, 179] width 45 height 45
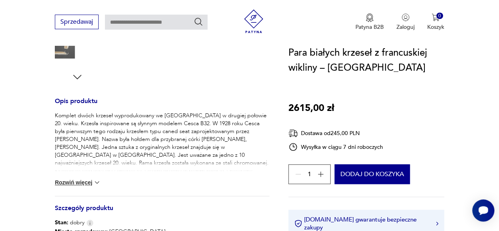
scroll to position [434, 0]
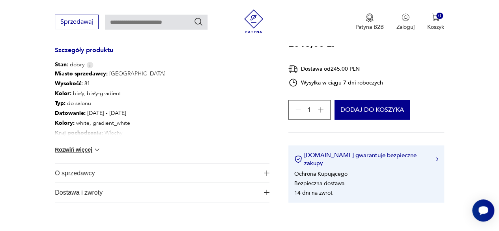
click at [97, 150] on img at bounding box center [97, 150] width 8 height 8
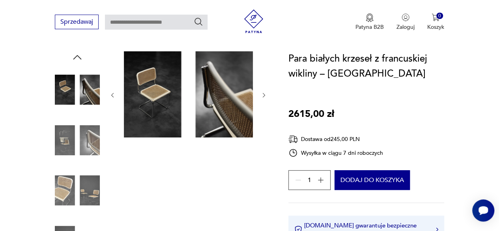
scroll to position [276, 0]
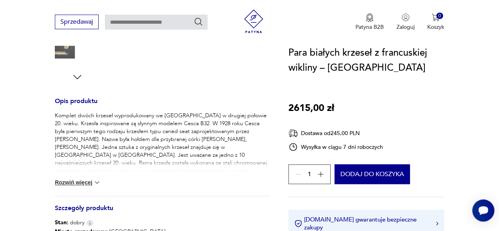
click at [70, 181] on button "Rozwiń więcej" at bounding box center [78, 182] width 46 height 8
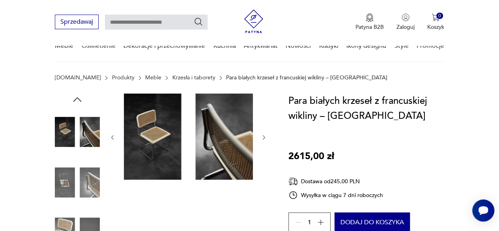
scroll to position [79, 0]
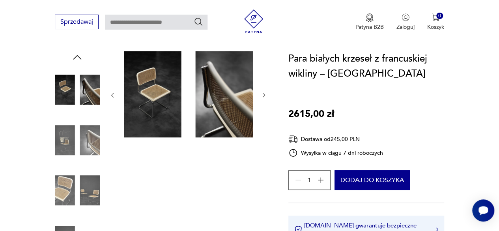
click at [261, 97] on icon "button" at bounding box center [264, 95] width 6 height 6
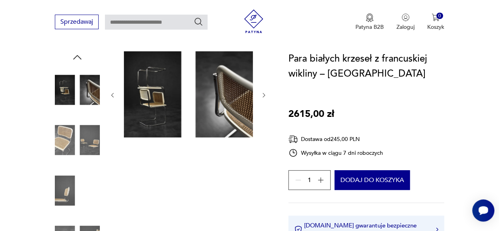
click at [263, 97] on icon "button" at bounding box center [264, 95] width 2 height 4
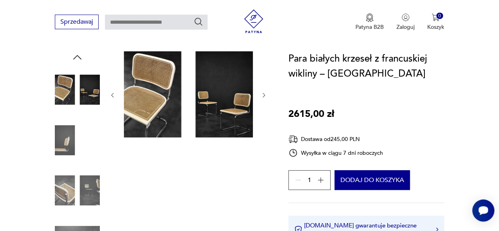
click at [114, 96] on icon "button" at bounding box center [112, 95] width 6 height 6
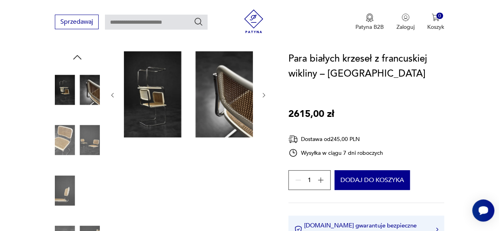
click at [263, 94] on icon "button" at bounding box center [264, 95] width 6 height 6
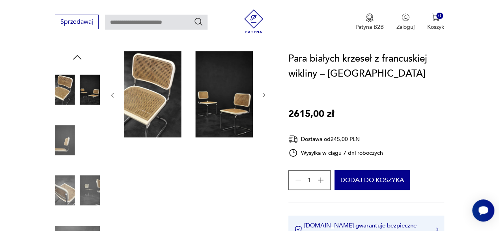
click at [263, 94] on icon "button" at bounding box center [264, 95] width 6 height 6
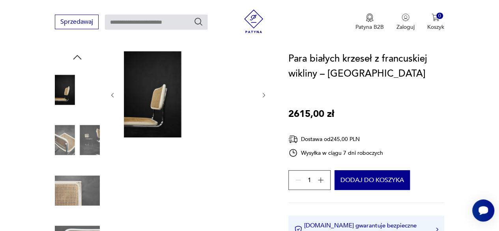
click at [263, 94] on icon "button" at bounding box center [264, 95] width 6 height 6
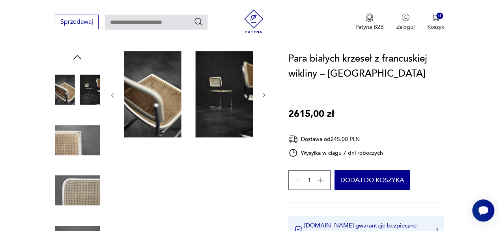
click at [264, 94] on icon "button" at bounding box center [264, 95] width 6 height 6
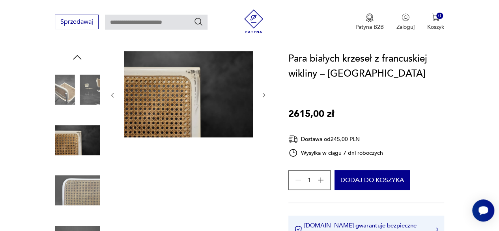
click at [263, 93] on icon "button" at bounding box center [264, 95] width 6 height 6
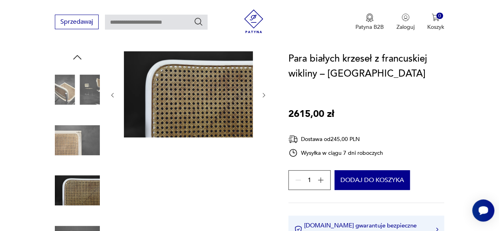
click at [263, 93] on icon "button" at bounding box center [264, 95] width 6 height 6
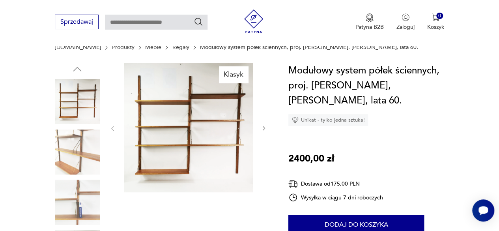
scroll to position [118, 0]
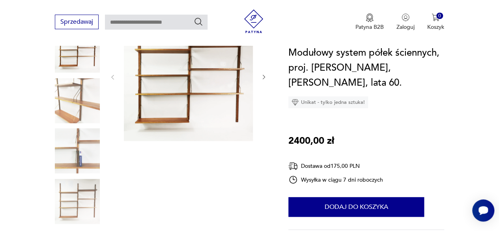
click at [261, 78] on icon "button" at bounding box center [264, 77] width 6 height 6
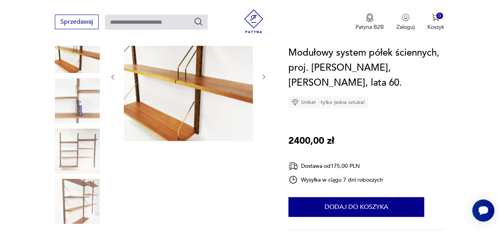
click at [261, 78] on icon "button" at bounding box center [264, 77] width 6 height 6
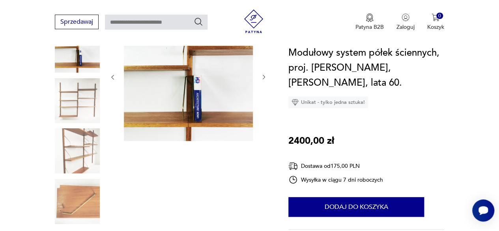
click at [261, 78] on icon "button" at bounding box center [264, 77] width 6 height 6
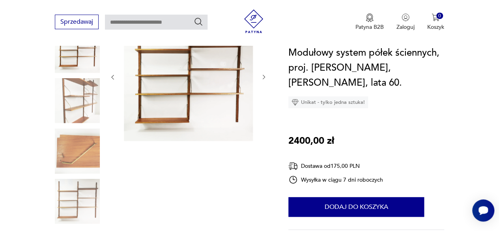
click at [261, 78] on icon "button" at bounding box center [264, 77] width 6 height 6
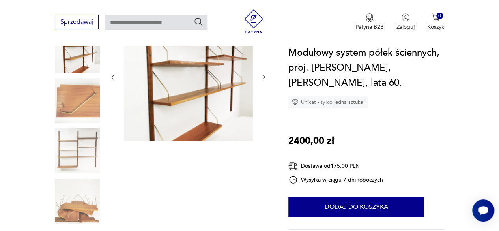
click at [261, 78] on icon "button" at bounding box center [264, 77] width 6 height 6
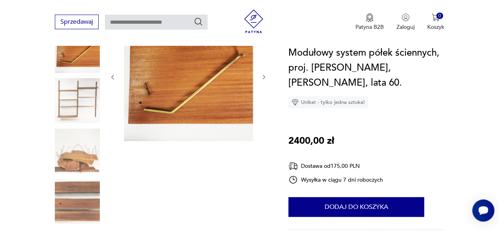
click at [261, 78] on icon "button" at bounding box center [264, 77] width 6 height 6
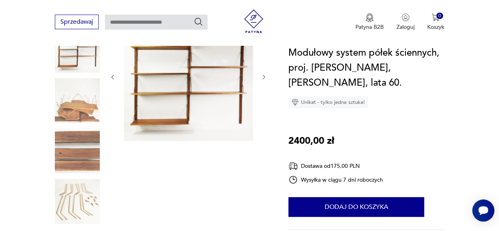
click at [261, 78] on icon "button" at bounding box center [264, 77] width 6 height 6
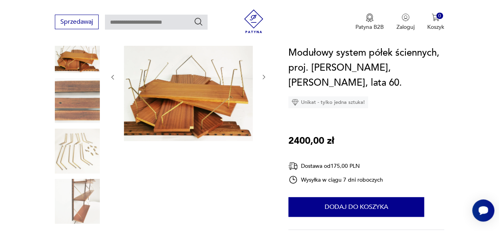
click at [261, 78] on icon "button" at bounding box center [264, 77] width 6 height 6
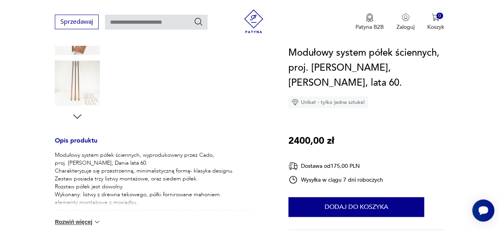
scroll to position [316, 0]
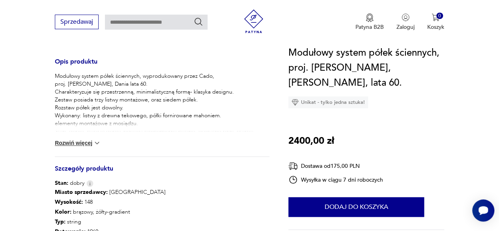
click at [89, 141] on button "Rozwiń więcej" at bounding box center [78, 143] width 46 height 8
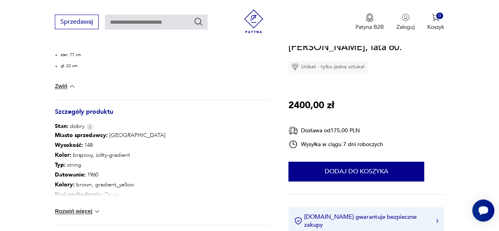
scroll to position [552, 0]
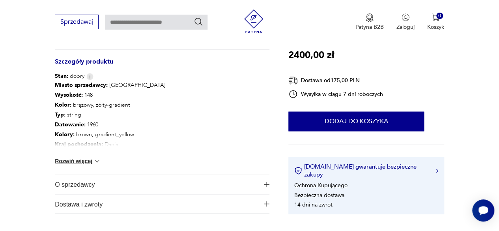
click at [91, 162] on button "Rozwiń więcej" at bounding box center [78, 161] width 46 height 8
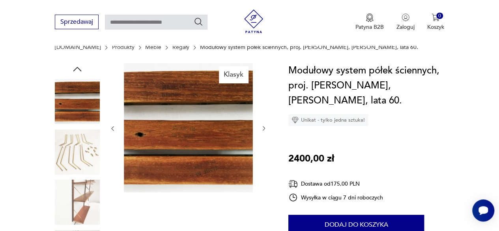
scroll to position [39, 0]
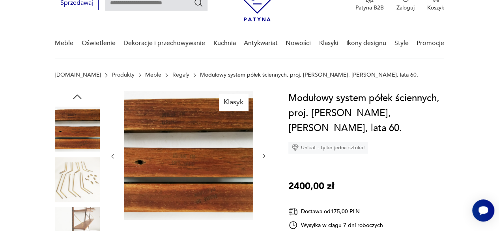
click at [263, 156] on icon "button" at bounding box center [264, 156] width 6 height 6
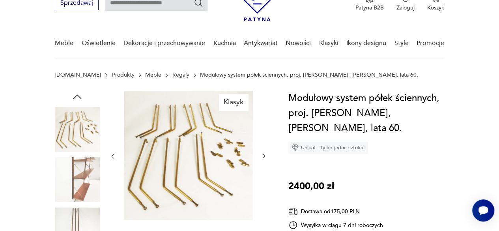
click at [263, 156] on icon "button" at bounding box center [264, 156] width 6 height 6
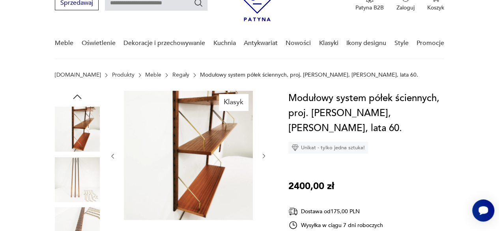
click at [263, 156] on icon "button" at bounding box center [264, 156] width 6 height 6
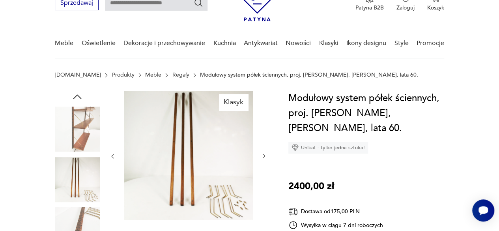
click at [263, 156] on icon "button" at bounding box center [264, 156] width 6 height 6
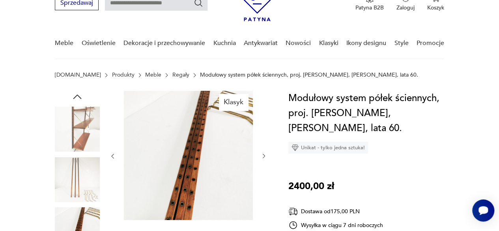
click at [263, 156] on icon "button" at bounding box center [264, 156] width 6 height 6
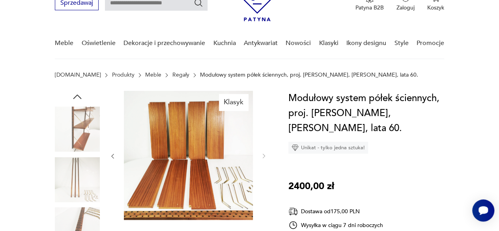
click at [114, 155] on icon "button" at bounding box center [112, 156] width 6 height 6
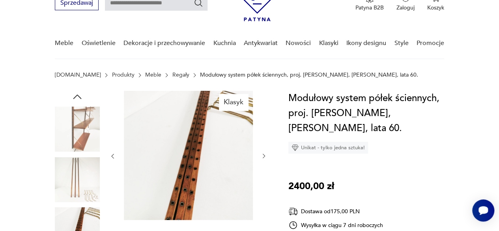
click at [114, 155] on icon "button" at bounding box center [112, 156] width 6 height 6
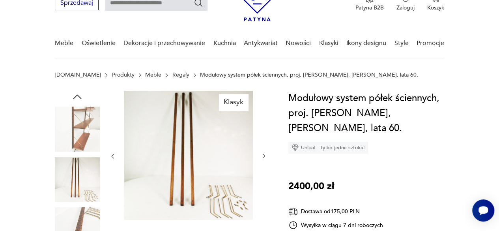
click at [114, 155] on icon "button" at bounding box center [112, 156] width 6 height 6
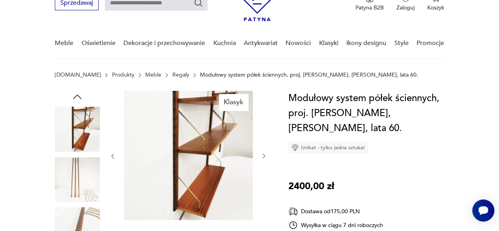
click at [114, 155] on icon "button" at bounding box center [112, 156] width 6 height 6
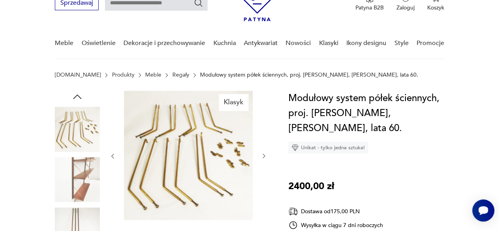
click at [114, 155] on icon "button" at bounding box center [112, 156] width 6 height 6
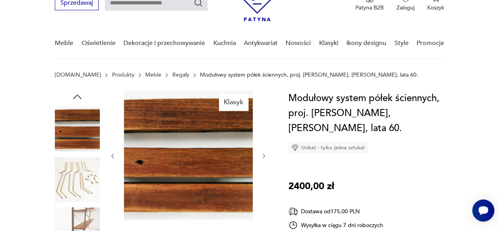
click at [114, 155] on icon "button" at bounding box center [112, 156] width 6 height 6
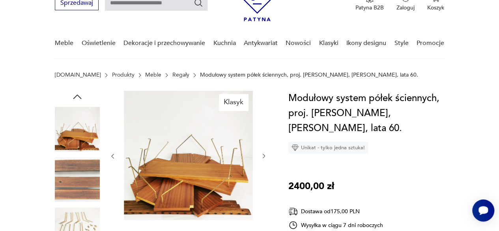
click at [114, 155] on icon "button" at bounding box center [112, 156] width 6 height 6
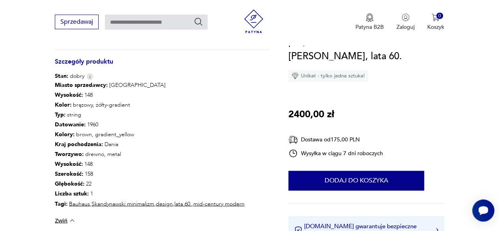
scroll to position [670, 0]
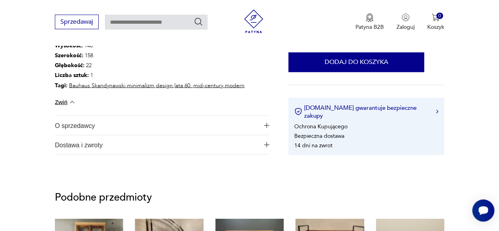
click at [264, 124] on img "button" at bounding box center [267, 125] width 6 height 6
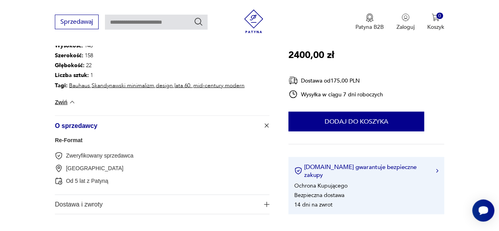
click at [263, 124] on img "button" at bounding box center [267, 125] width 8 height 8
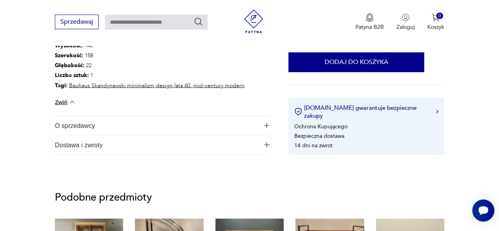
click at [265, 144] on img "button" at bounding box center [267, 145] width 6 height 6
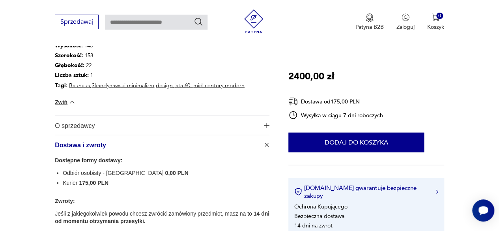
click at [265, 144] on img "button" at bounding box center [267, 144] width 8 height 8
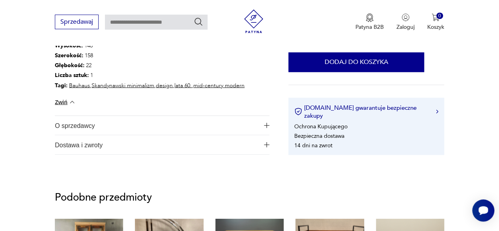
click at [268, 146] on img "button" at bounding box center [267, 145] width 6 height 6
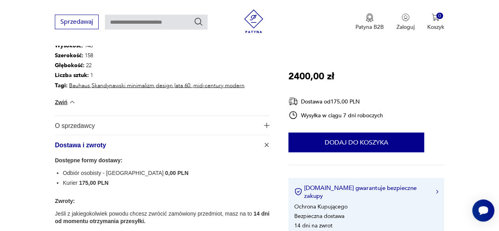
click at [268, 146] on img "button" at bounding box center [267, 144] width 8 height 8
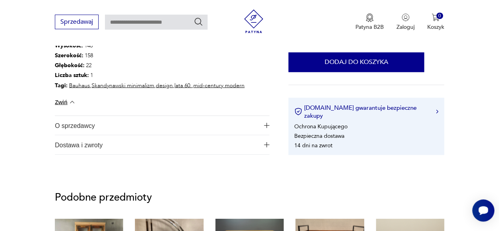
click at [265, 138] on button "Dostawa i zwroty" at bounding box center [162, 144] width 215 height 19
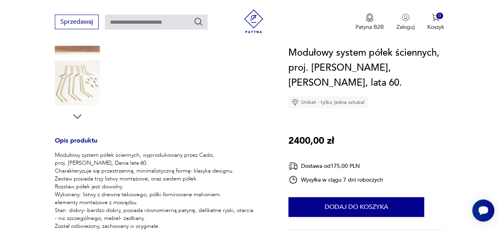
scroll to position [118, 0]
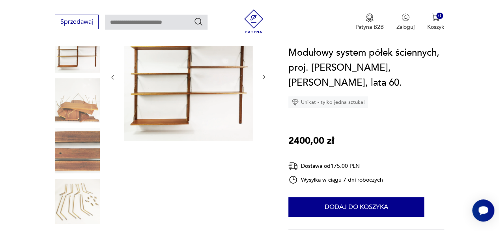
click at [74, 197] on img at bounding box center [77, 201] width 45 height 45
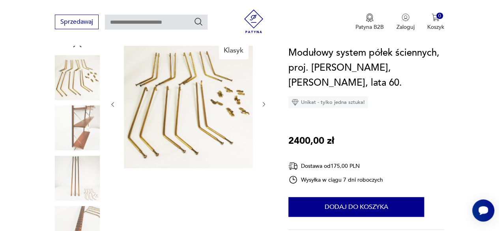
scroll to position [79, 0]
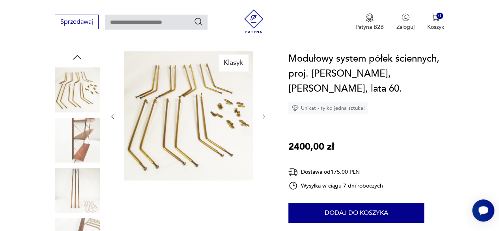
click at [265, 119] on icon "button" at bounding box center [264, 116] width 6 height 6
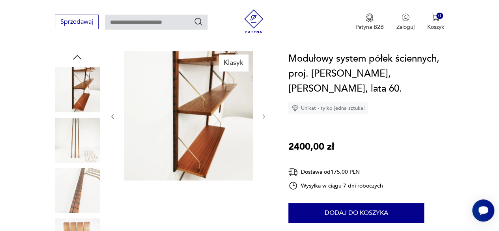
click at [264, 115] on icon "button" at bounding box center [264, 116] width 6 height 6
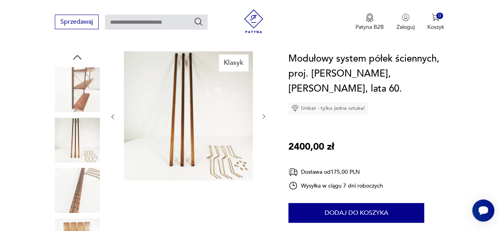
click at [264, 115] on icon "button" at bounding box center [264, 116] width 6 height 6
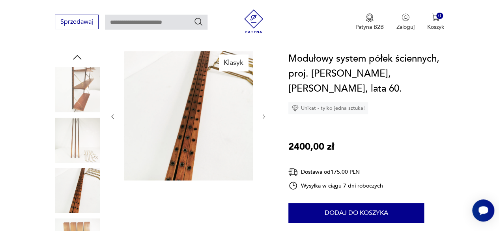
click at [264, 115] on icon "button" at bounding box center [264, 116] width 6 height 6
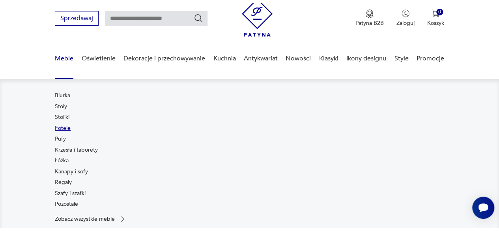
scroll to position [39, 0]
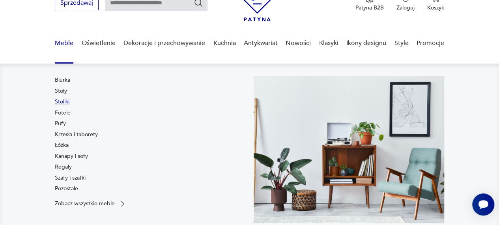
click at [66, 100] on link "Stoliki" at bounding box center [62, 102] width 15 height 8
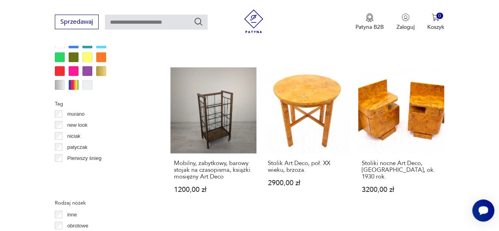
scroll to position [316, 0]
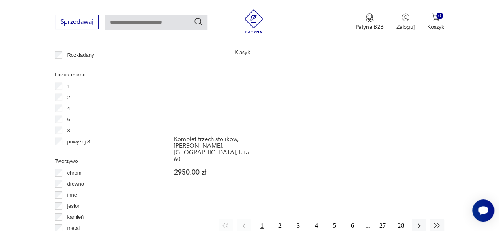
scroll to position [1195, 0]
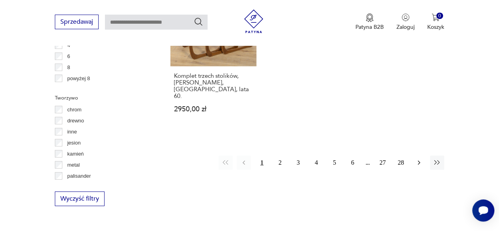
click at [418, 161] on icon "button" at bounding box center [419, 163] width 2 height 4
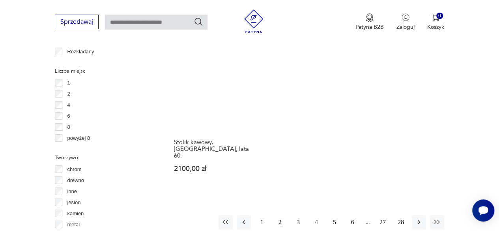
scroll to position [1274, 0]
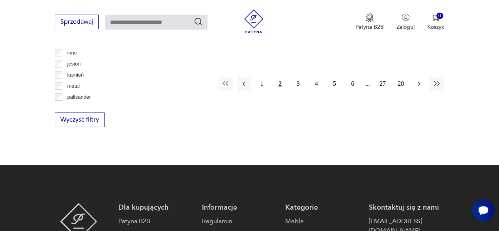
click at [421, 80] on icon "button" at bounding box center [419, 84] width 8 height 8
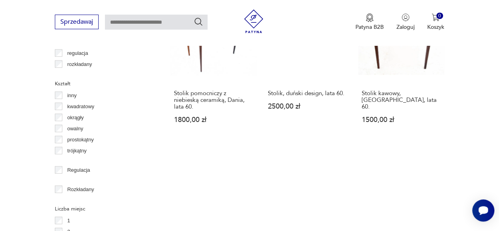
scroll to position [1116, 0]
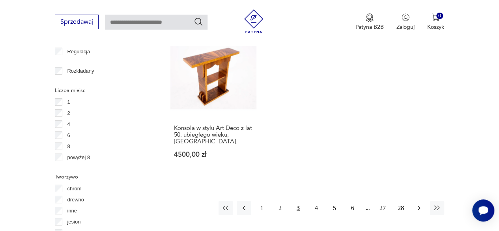
click at [414, 201] on button "button" at bounding box center [419, 208] width 14 height 14
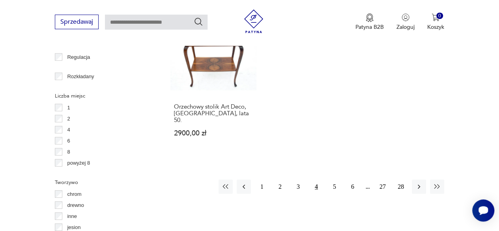
scroll to position [1116, 0]
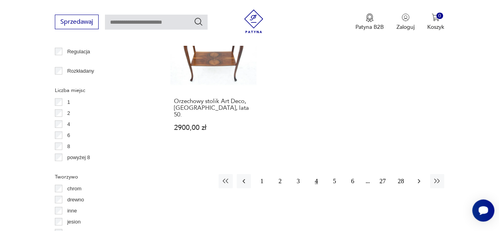
click at [415, 177] on icon "button" at bounding box center [419, 181] width 8 height 8
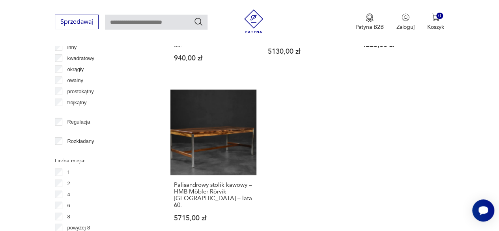
scroll to position [1116, 0]
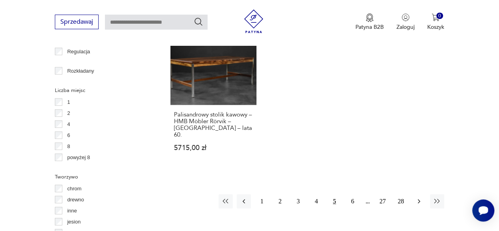
click at [424, 194] on button "button" at bounding box center [419, 201] width 14 height 14
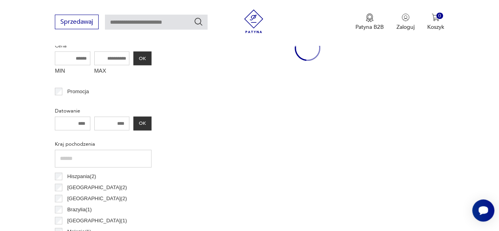
scroll to position [261, 0]
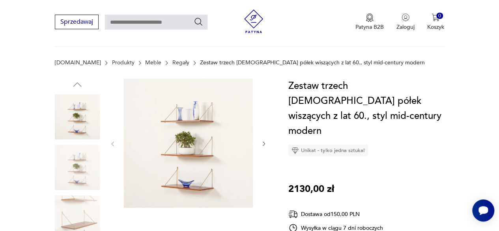
scroll to position [79, 0]
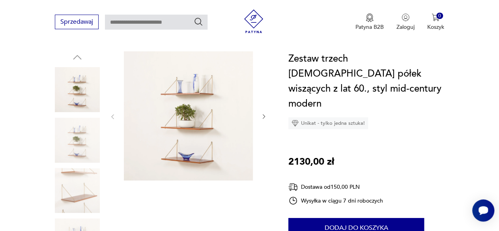
click at [85, 142] on img at bounding box center [77, 140] width 45 height 45
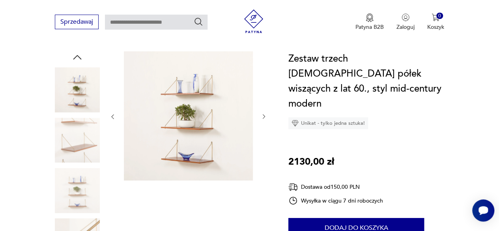
click at [263, 114] on icon "button" at bounding box center [264, 116] width 6 height 6
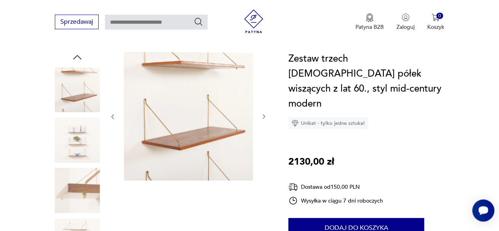
click at [263, 114] on icon "button" at bounding box center [264, 116] width 6 height 6
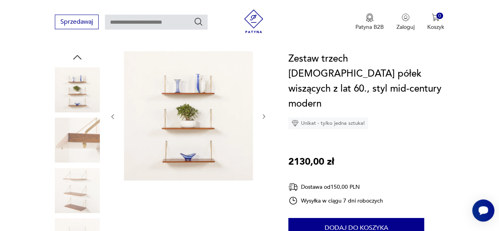
click at [263, 114] on icon "button" at bounding box center [264, 116] width 6 height 6
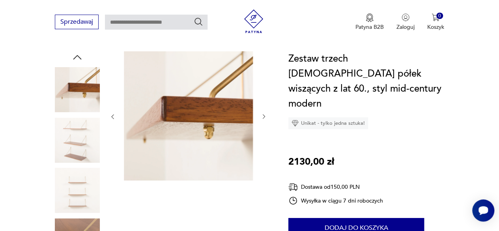
click at [263, 114] on icon "button" at bounding box center [264, 116] width 6 height 6
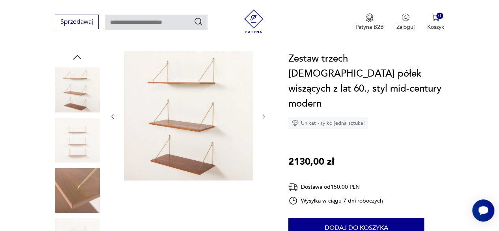
click at [263, 114] on icon "button" at bounding box center [264, 116] width 6 height 6
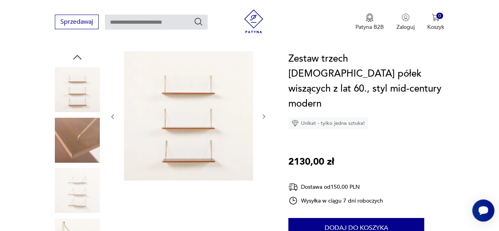
click at [263, 114] on icon "button" at bounding box center [264, 116] width 6 height 6
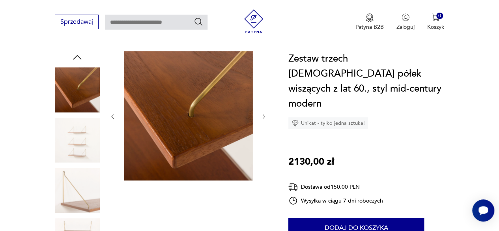
click at [263, 114] on icon "button" at bounding box center [264, 116] width 6 height 6
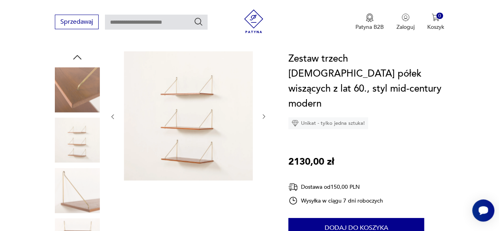
click at [263, 114] on icon "button" at bounding box center [264, 116] width 6 height 6
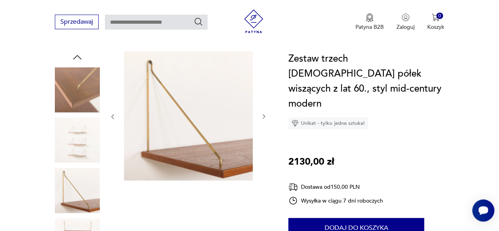
click at [263, 114] on icon "button" at bounding box center [264, 116] width 6 height 6
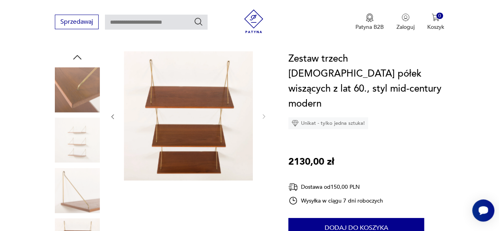
click at [112, 116] on icon "button" at bounding box center [112, 116] width 2 height 4
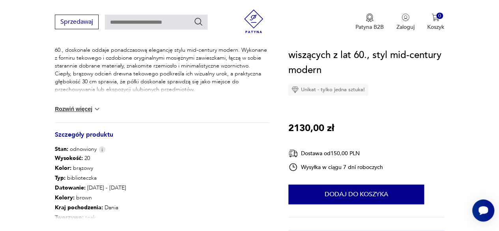
scroll to position [394, 0]
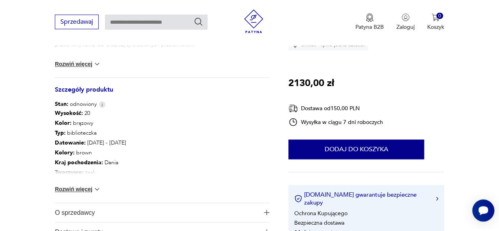
click at [83, 190] on button "Rozwiń więcej" at bounding box center [78, 189] width 46 height 8
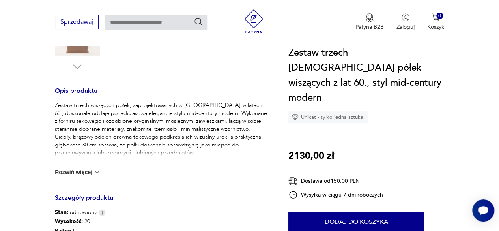
scroll to position [316, 0]
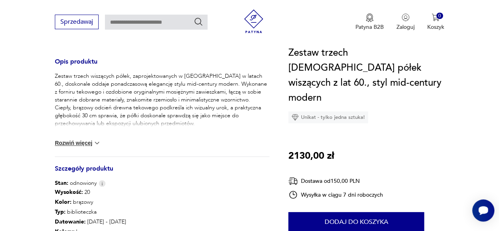
click at [98, 143] on img at bounding box center [97, 143] width 8 height 8
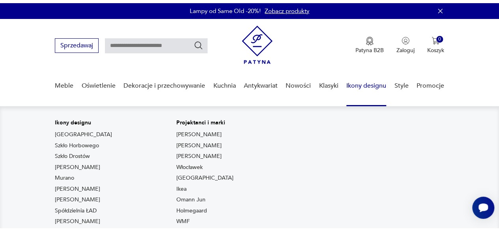
scroll to position [79, 0]
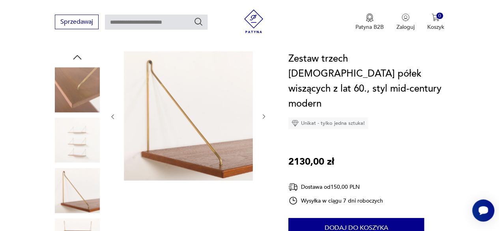
drag, startPoint x: 497, startPoint y: 1, endPoint x: 2, endPoint y: 120, distance: 509.0
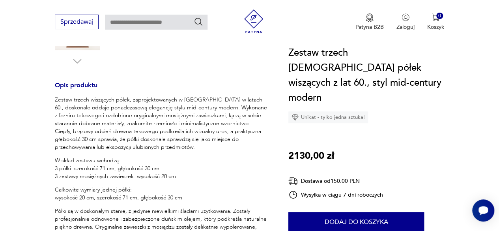
scroll to position [394, 0]
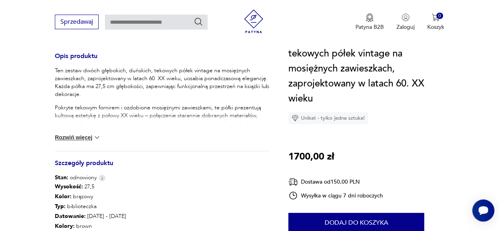
scroll to position [316, 0]
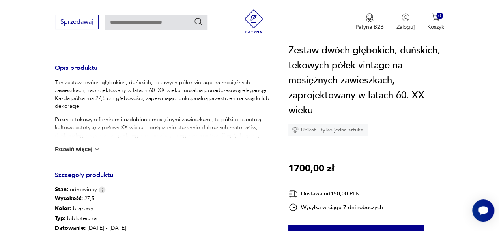
click at [88, 146] on button "Rozwiń więcej" at bounding box center [78, 149] width 46 height 8
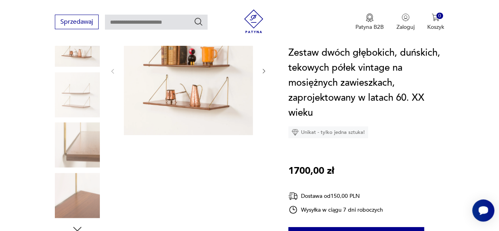
scroll to position [118, 0]
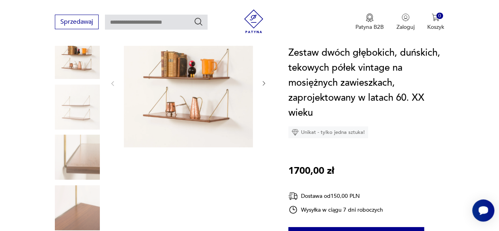
click at [73, 153] on img at bounding box center [77, 156] width 45 height 45
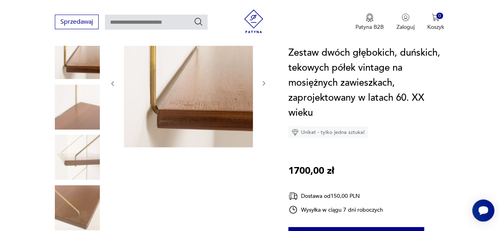
click at [90, 197] on img at bounding box center [77, 207] width 45 height 45
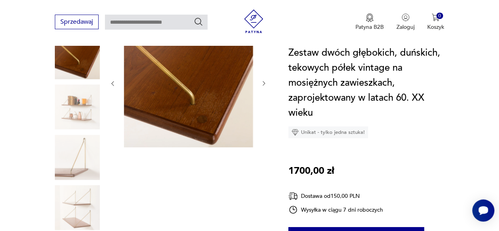
click at [86, 166] on img at bounding box center [77, 156] width 45 height 45
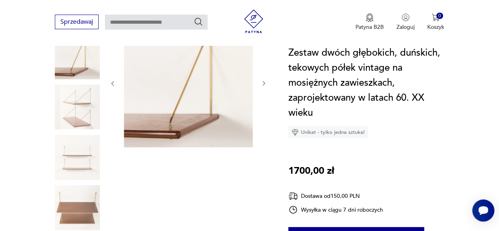
click at [89, 112] on img at bounding box center [77, 106] width 45 height 45
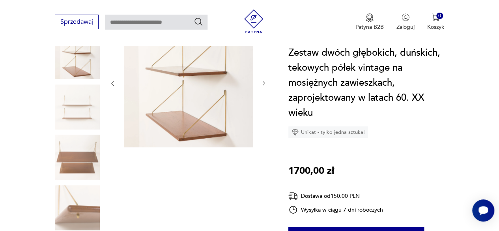
click at [81, 67] on img at bounding box center [77, 56] width 45 height 45
click at [73, 67] on img at bounding box center [77, 56] width 45 height 45
click at [83, 109] on img at bounding box center [77, 106] width 45 height 45
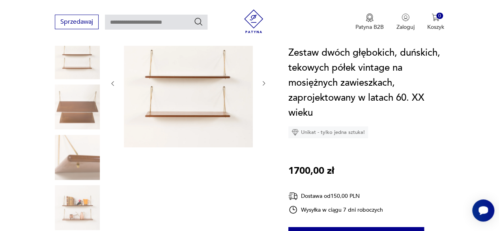
click at [74, 120] on img at bounding box center [77, 106] width 45 height 45
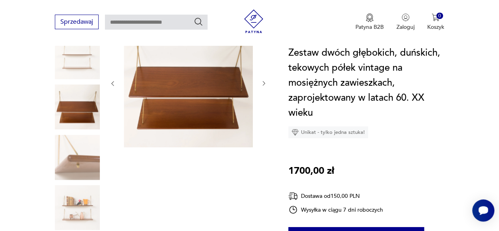
click at [189, 100] on img at bounding box center [188, 82] width 129 height 129
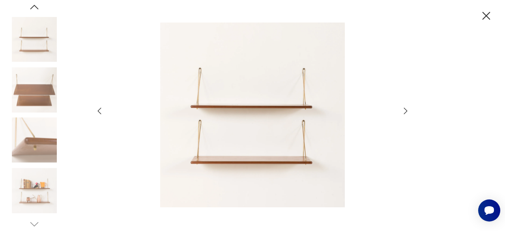
click at [403, 108] on icon "button" at bounding box center [405, 110] width 9 height 9
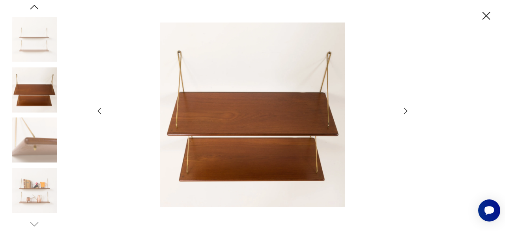
click at [43, 37] on img at bounding box center [34, 39] width 45 height 45
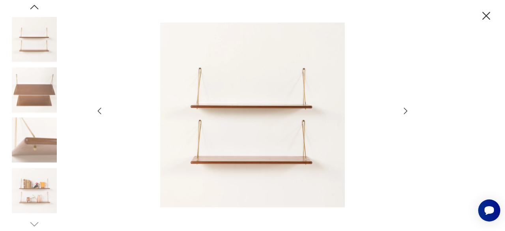
click at [483, 16] on icon "button" at bounding box center [486, 16] width 14 height 14
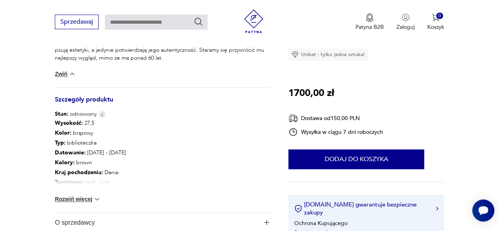
scroll to position [513, 0]
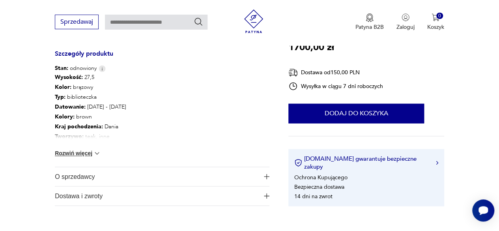
click at [95, 153] on img at bounding box center [97, 153] width 8 height 8
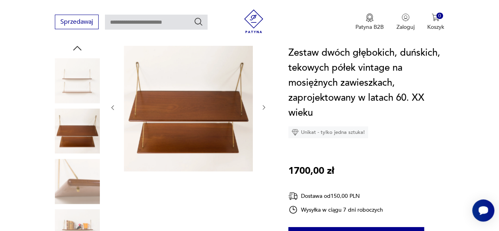
scroll to position [118, 0]
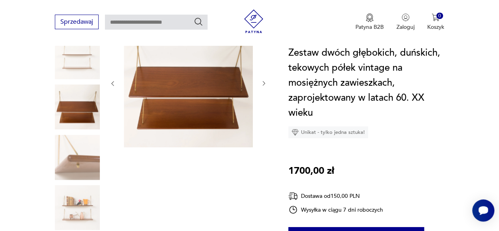
click at [80, 107] on img at bounding box center [77, 106] width 45 height 45
click at [89, 53] on img at bounding box center [77, 56] width 45 height 45
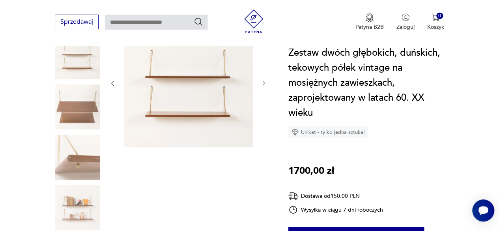
click at [84, 142] on img at bounding box center [77, 156] width 45 height 45
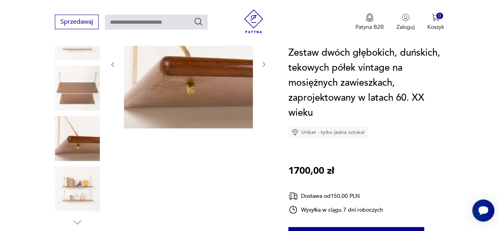
scroll to position [158, 0]
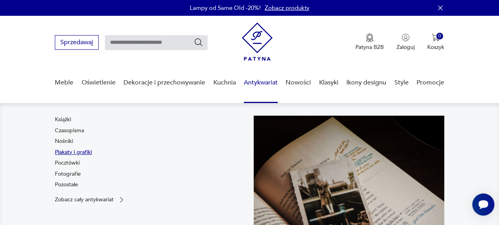
click at [76, 151] on link "Plakaty i grafiki" at bounding box center [73, 152] width 37 height 8
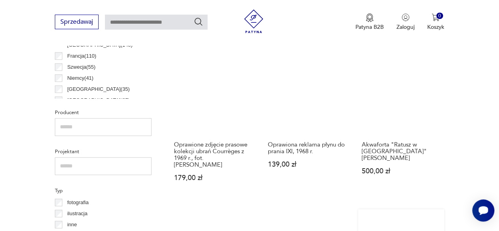
scroll to position [1116, 0]
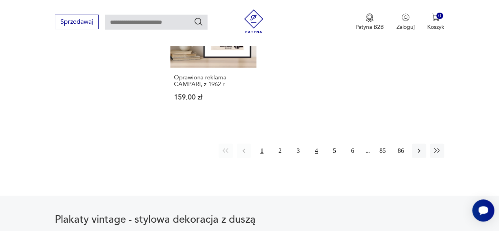
click at [313, 144] on button "4" at bounding box center [316, 151] width 14 height 14
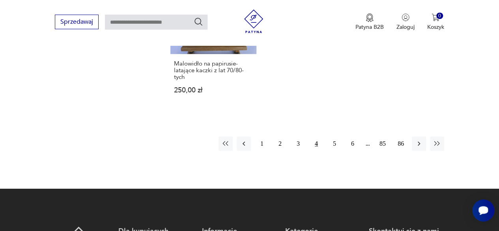
scroll to position [1172, 0]
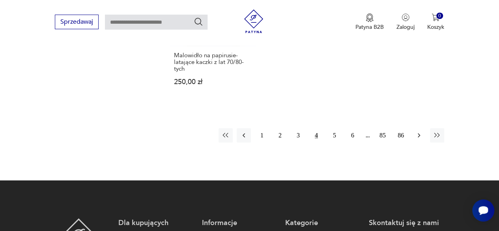
click at [416, 136] on icon "button" at bounding box center [419, 135] width 8 height 8
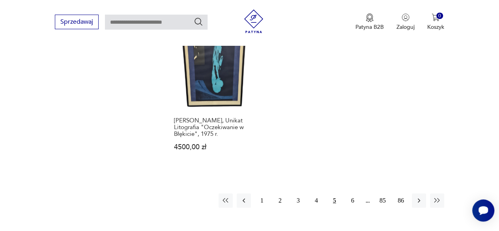
scroll to position [1172, 0]
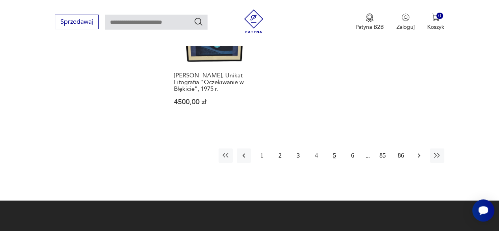
click at [416, 151] on icon "button" at bounding box center [419, 155] width 8 height 8
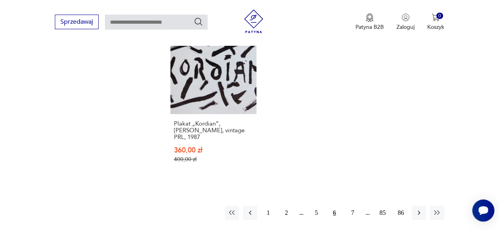
scroll to position [1132, 0]
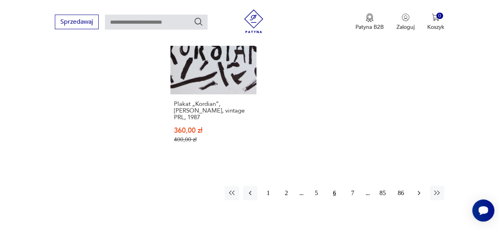
click at [421, 190] on icon "button" at bounding box center [419, 193] width 8 height 8
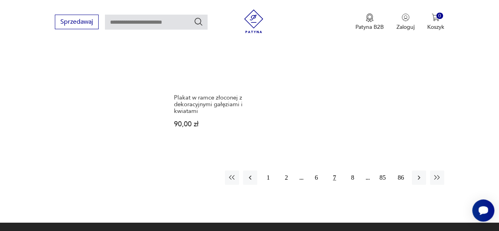
scroll to position [1132, 0]
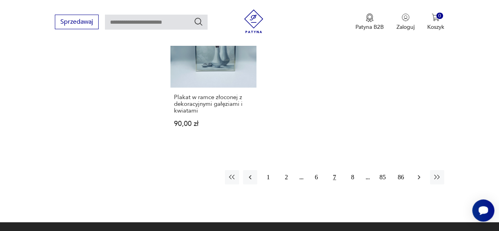
click at [414, 181] on button "button" at bounding box center [419, 177] width 14 height 14
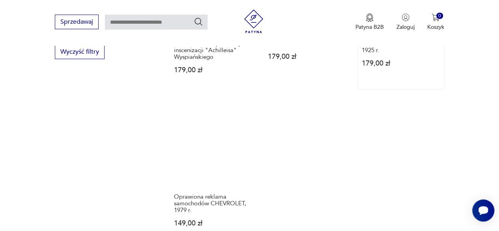
scroll to position [1093, 0]
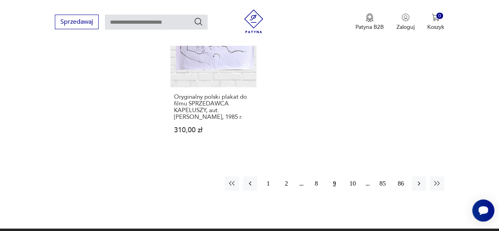
scroll to position [1172, 0]
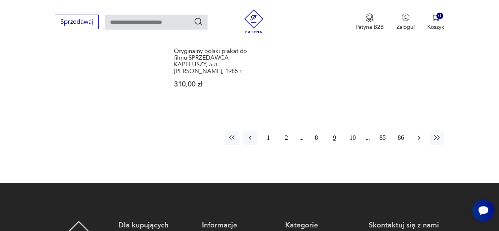
click at [415, 134] on icon "button" at bounding box center [419, 138] width 8 height 8
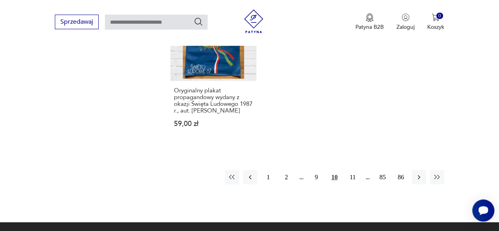
scroll to position [1172, 0]
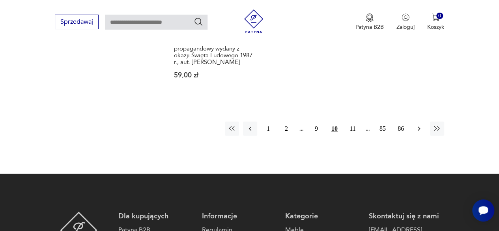
click at [418, 129] on icon "button" at bounding box center [419, 129] width 2 height 4
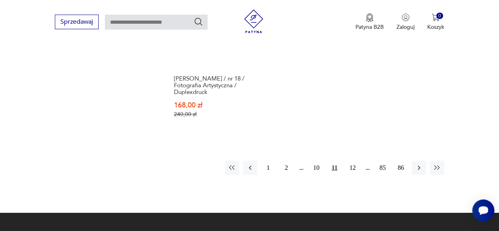
scroll to position [1211, 0]
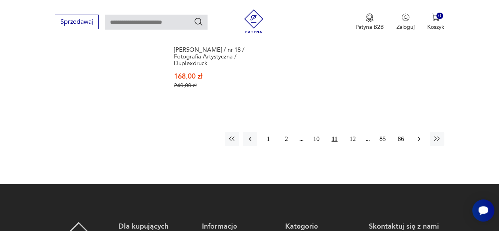
click at [421, 135] on icon "button" at bounding box center [419, 139] width 8 height 8
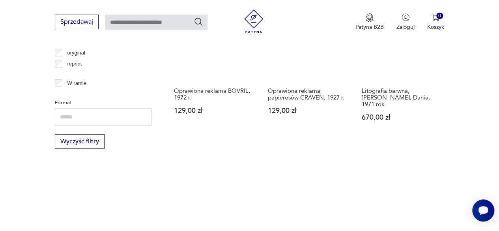
scroll to position [1132, 0]
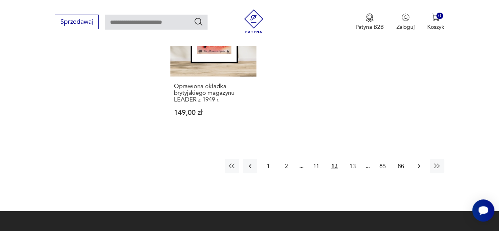
click at [420, 162] on icon "button" at bounding box center [419, 166] width 8 height 8
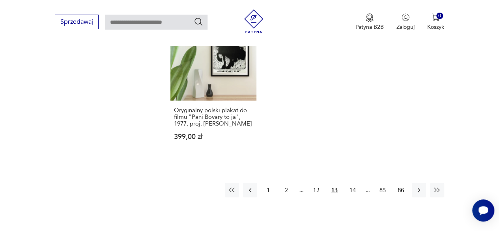
scroll to position [1132, 0]
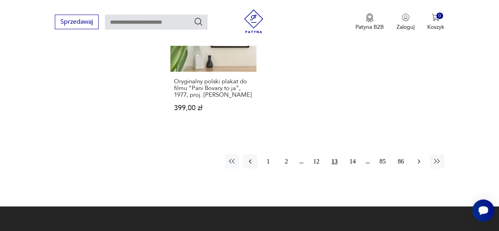
click at [418, 165] on icon "button" at bounding box center [419, 161] width 8 height 8
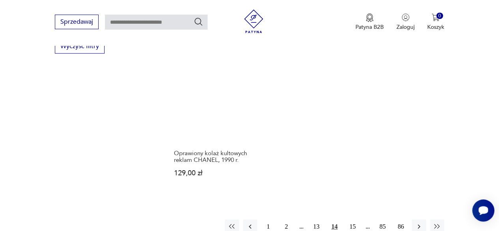
scroll to position [1093, 0]
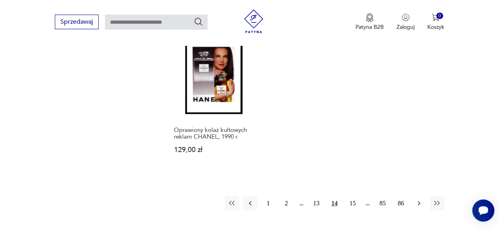
click at [413, 196] on button "button" at bounding box center [419, 203] width 14 height 14
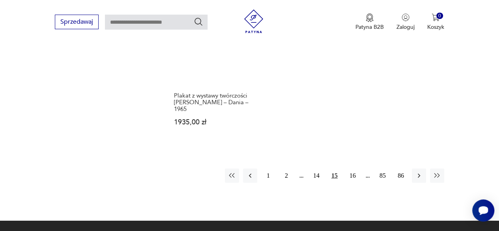
scroll to position [1132, 0]
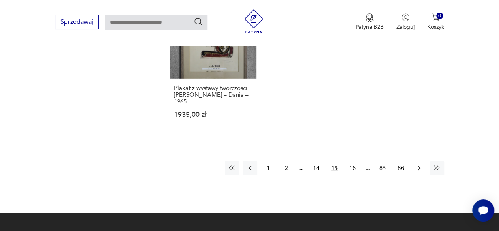
click at [418, 164] on icon "button" at bounding box center [419, 168] width 8 height 8
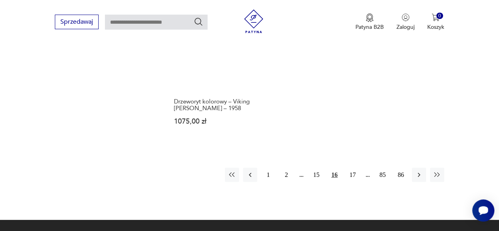
scroll to position [1172, 0]
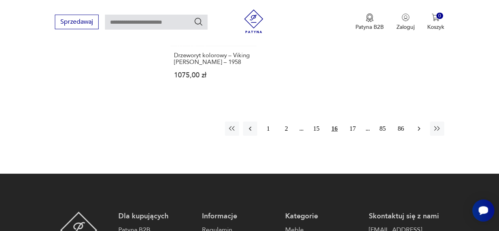
click at [417, 121] on button "button" at bounding box center [419, 128] width 14 height 14
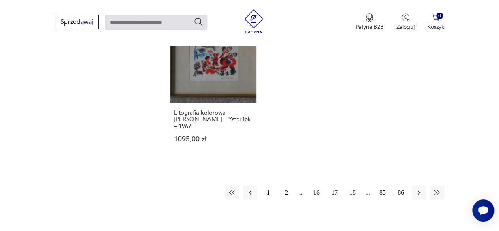
scroll to position [1132, 0]
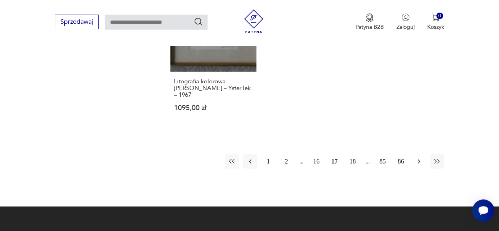
click at [421, 157] on icon "button" at bounding box center [419, 161] width 8 height 8
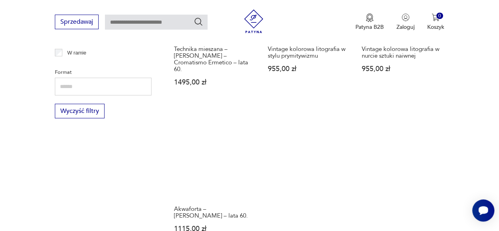
scroll to position [1093, 0]
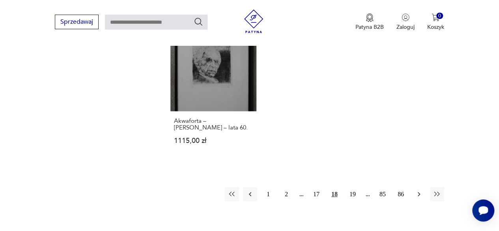
click at [423, 187] on button "button" at bounding box center [419, 194] width 14 height 14
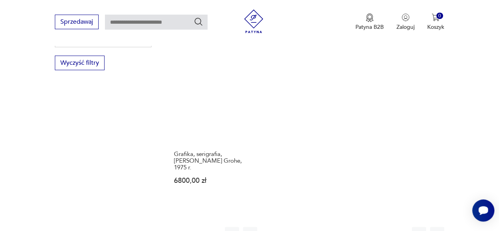
scroll to position [1053, 0]
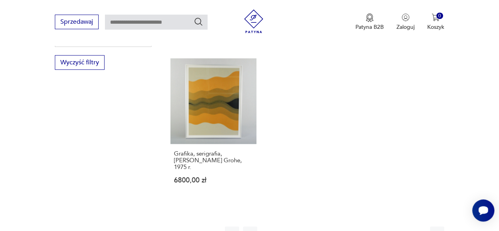
click at [416, 230] on icon "button" at bounding box center [419, 234] width 8 height 8
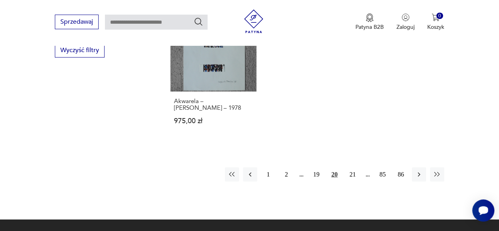
scroll to position [1093, 0]
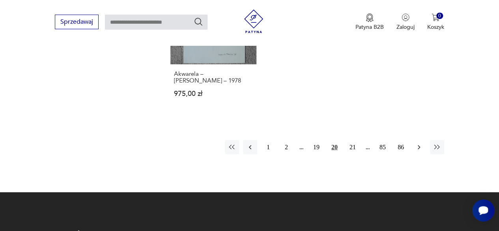
click at [421, 143] on icon "button" at bounding box center [419, 147] width 8 height 8
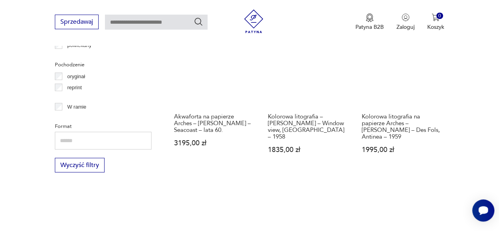
scroll to position [1093, 0]
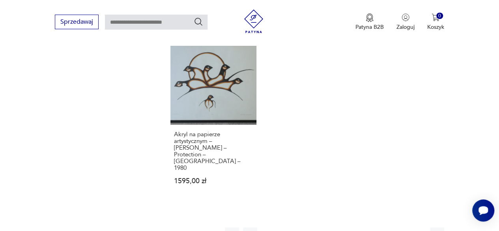
click at [420, 230] on icon "button" at bounding box center [419, 234] width 8 height 8
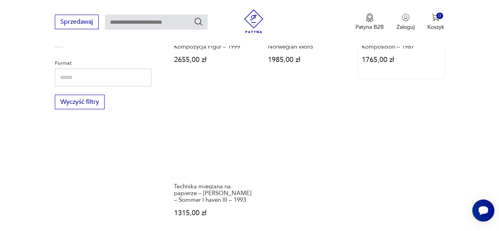
scroll to position [1132, 0]
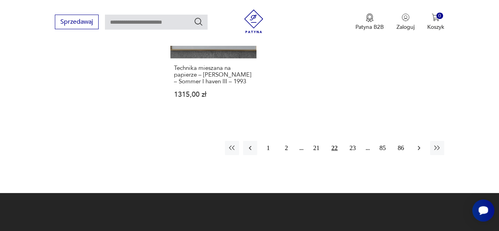
click at [424, 141] on button "button" at bounding box center [419, 148] width 14 height 14
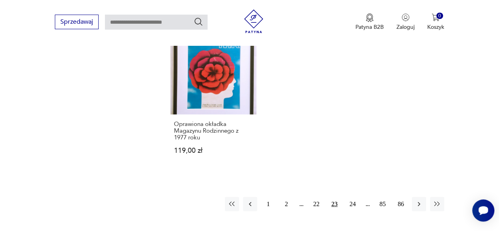
scroll to position [1132, 0]
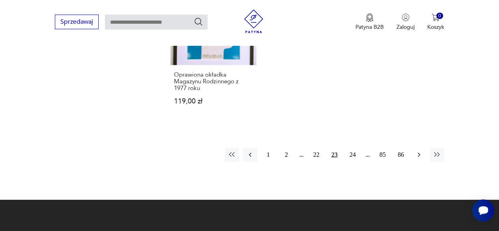
click at [421, 153] on icon "button" at bounding box center [419, 155] width 8 height 8
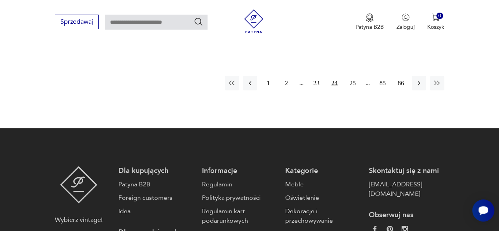
scroll to position [1211, 0]
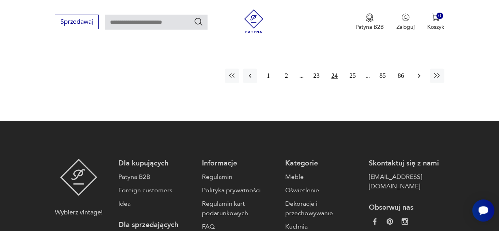
click at [416, 72] on icon "button" at bounding box center [419, 76] width 8 height 8
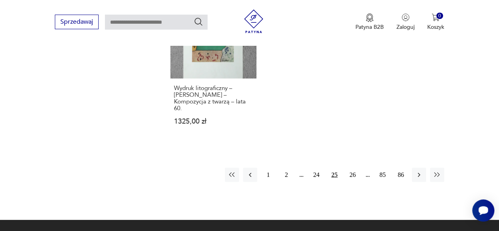
scroll to position [1172, 0]
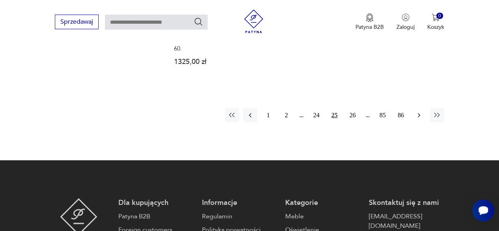
click at [421, 111] on icon "button" at bounding box center [419, 115] width 8 height 8
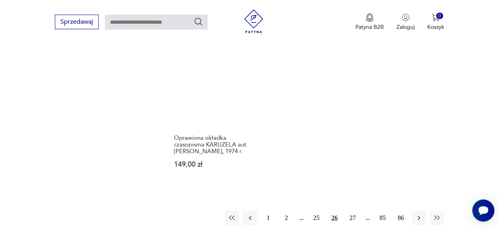
scroll to position [1093, 0]
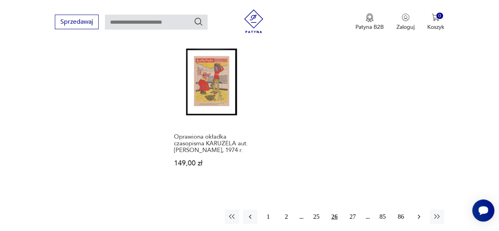
click at [422, 213] on icon "button" at bounding box center [419, 217] width 8 height 8
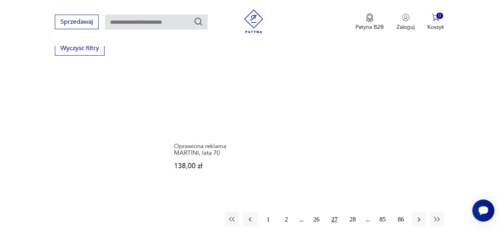
scroll to position [1093, 0]
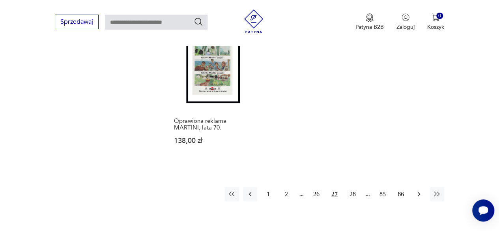
click at [418, 190] on icon "button" at bounding box center [419, 194] width 8 height 8
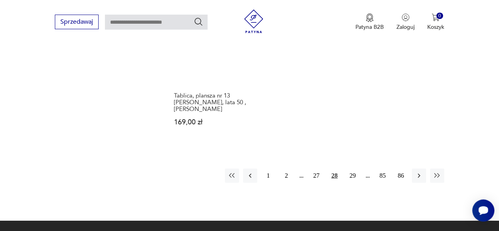
scroll to position [1184, 0]
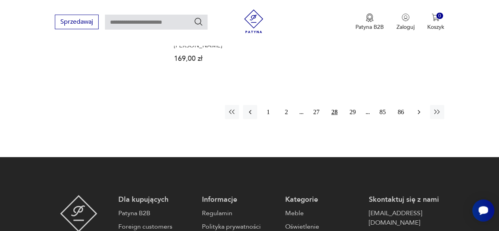
click at [416, 115] on icon "button" at bounding box center [419, 112] width 8 height 8
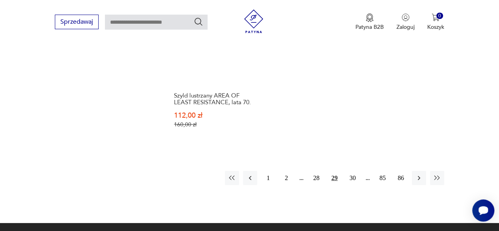
scroll to position [1093, 0]
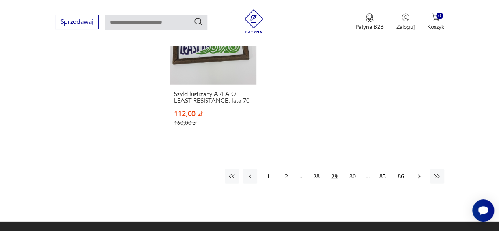
click at [417, 172] on icon "button" at bounding box center [419, 176] width 8 height 8
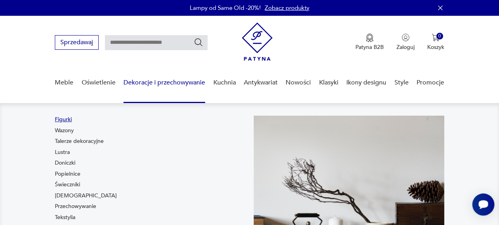
click at [70, 120] on link "Figurki" at bounding box center [63, 120] width 17 height 8
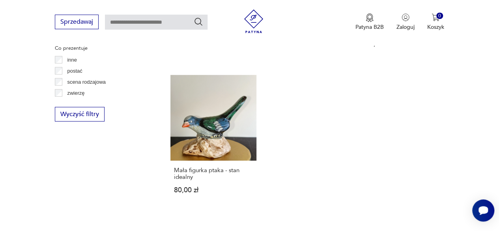
scroll to position [1132, 0]
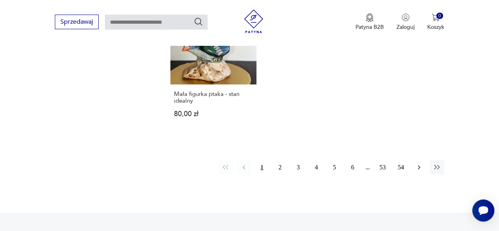
click at [418, 166] on icon "button" at bounding box center [419, 167] width 8 height 8
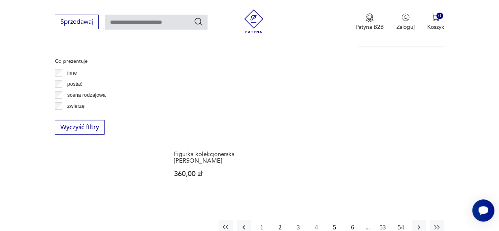
scroll to position [1116, 0]
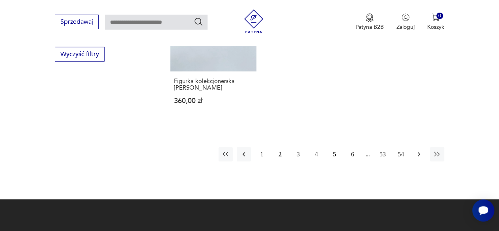
click at [417, 156] on icon "button" at bounding box center [419, 154] width 8 height 8
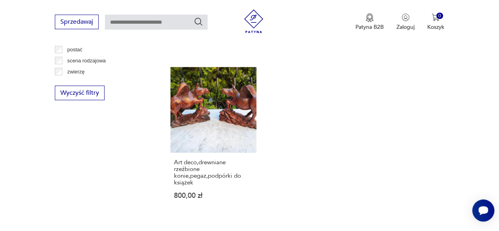
scroll to position [1116, 0]
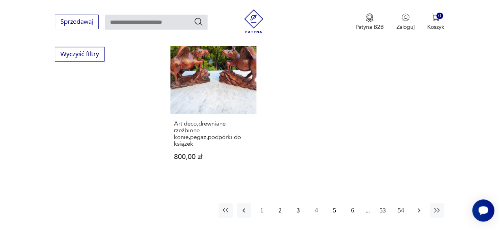
click at [416, 206] on icon "button" at bounding box center [419, 210] width 8 height 8
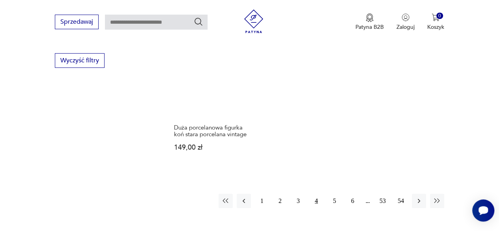
scroll to position [1116, 0]
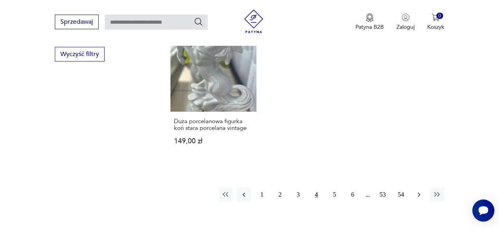
click at [422, 190] on icon "button" at bounding box center [419, 194] width 8 height 8
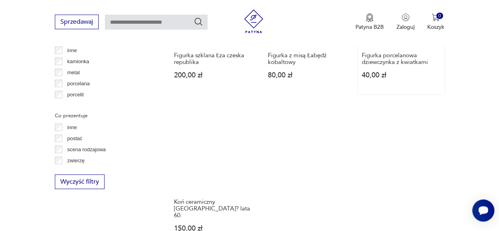
scroll to position [1077, 0]
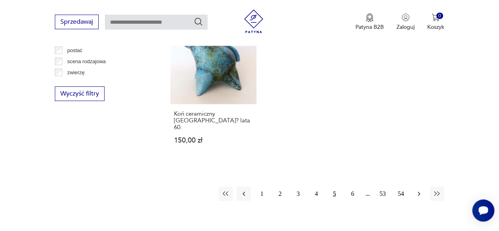
click at [418, 190] on icon "button" at bounding box center [419, 194] width 8 height 8
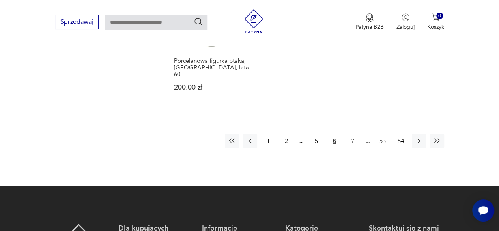
scroll to position [1234, 0]
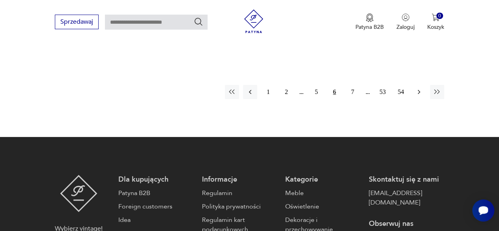
click at [420, 88] on icon "button" at bounding box center [419, 92] width 8 height 8
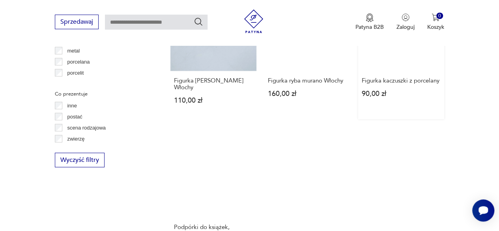
scroll to position [1077, 0]
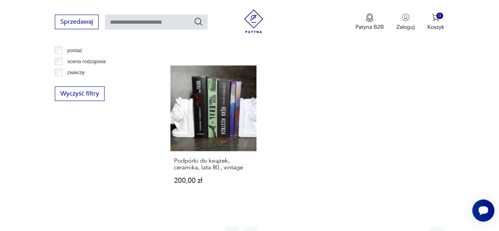
click at [416, 230] on icon "button" at bounding box center [419, 234] width 8 height 8
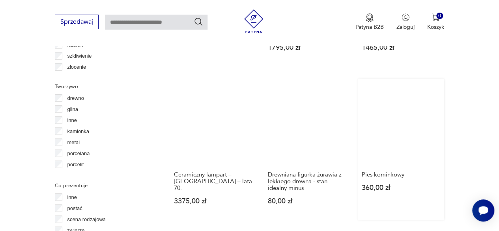
scroll to position [1077, 0]
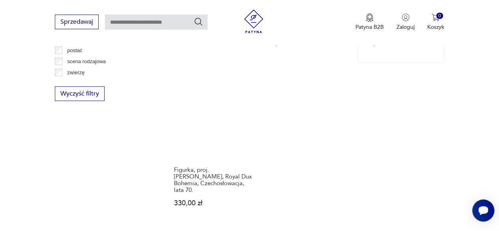
scroll to position [1156, 0]
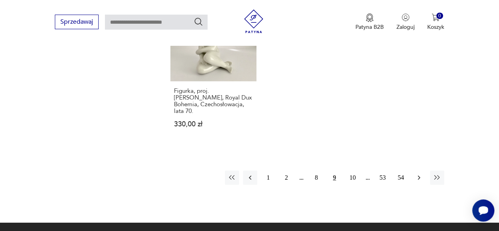
click at [417, 174] on icon "button" at bounding box center [419, 178] width 8 height 8
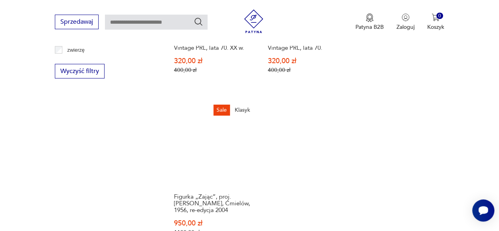
scroll to position [1156, 0]
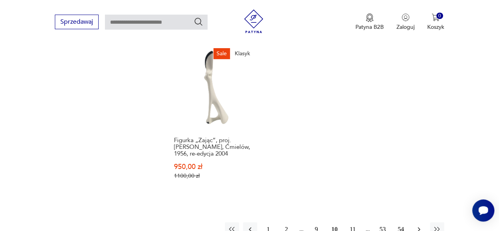
click at [424, 222] on button "button" at bounding box center [419, 229] width 14 height 14
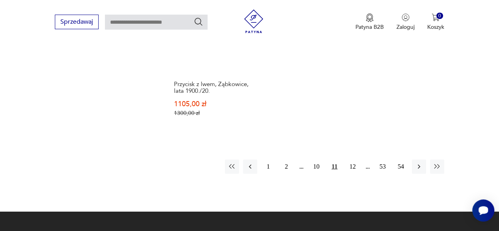
scroll to position [1234, 0]
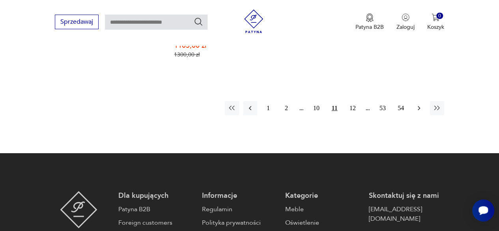
click at [416, 104] on icon "button" at bounding box center [419, 108] width 8 height 8
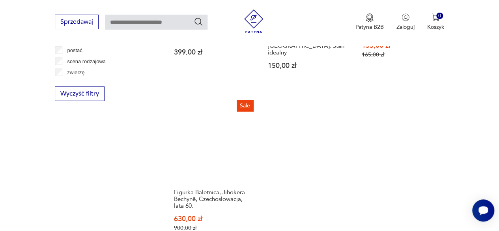
scroll to position [1156, 0]
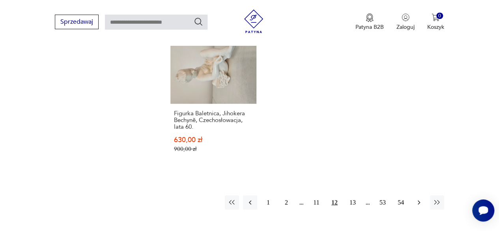
click at [414, 195] on button "button" at bounding box center [419, 202] width 14 height 14
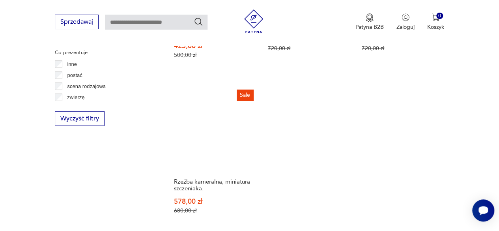
scroll to position [1156, 0]
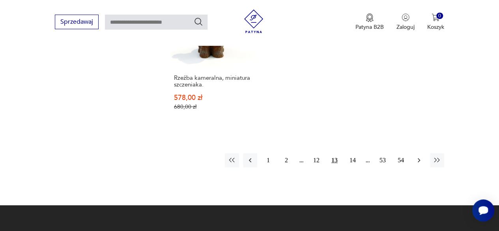
click at [421, 156] on icon "button" at bounding box center [419, 160] width 8 height 8
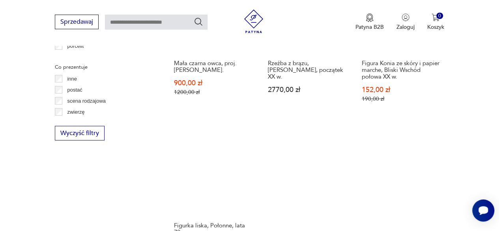
scroll to position [1037, 0]
